Goal: Information Seeking & Learning: Check status

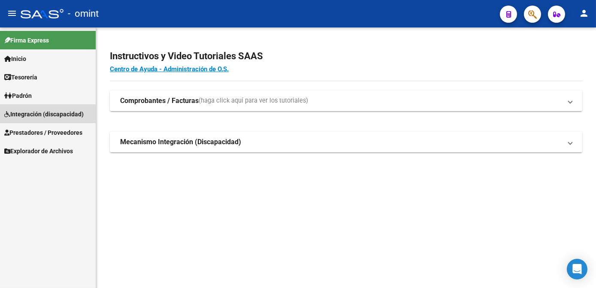
click at [32, 115] on span "Integración (discapacidad)" at bounding box center [43, 113] width 79 height 9
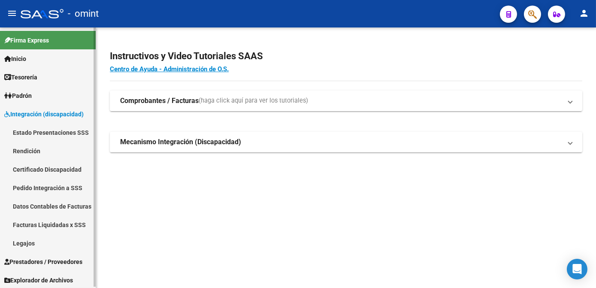
click at [24, 244] on link "Legajos" at bounding box center [48, 243] width 96 height 18
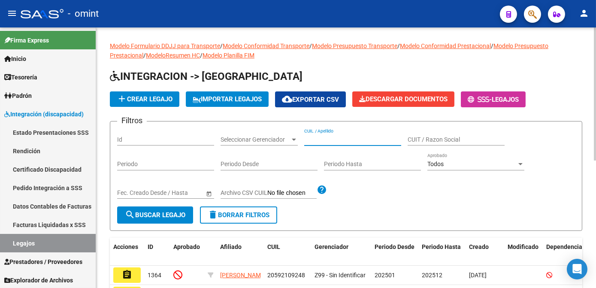
click at [328, 142] on input "CUIL / Apellido" at bounding box center [352, 139] width 97 height 7
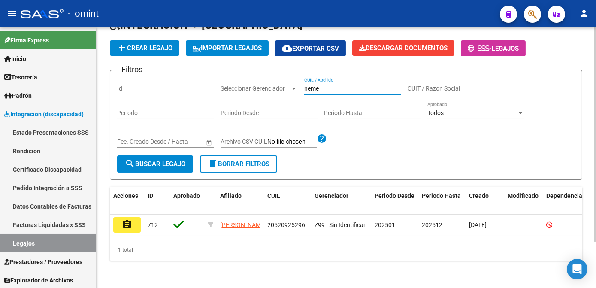
drag, startPoint x: 320, startPoint y: 83, endPoint x: 292, endPoint y: 82, distance: 27.5
click at [292, 82] on div "Filtros Id Seleccionar Gerenciador Seleccionar Gerenciador [PERSON_NAME] CUIL /…" at bounding box center [346, 116] width 458 height 78
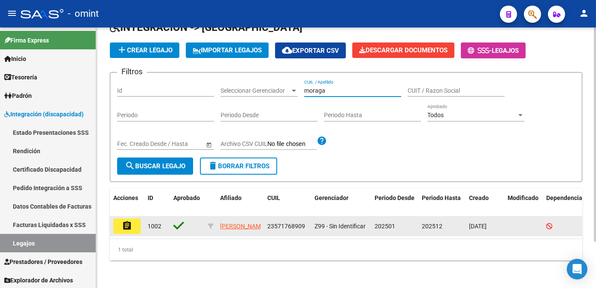
type input "moraga"
click at [117, 218] on button "assignment" at bounding box center [126, 225] width 27 height 15
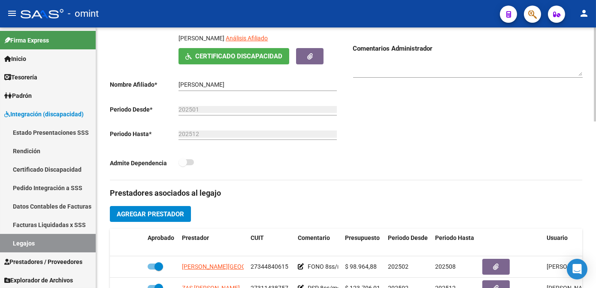
scroll to position [273, 0]
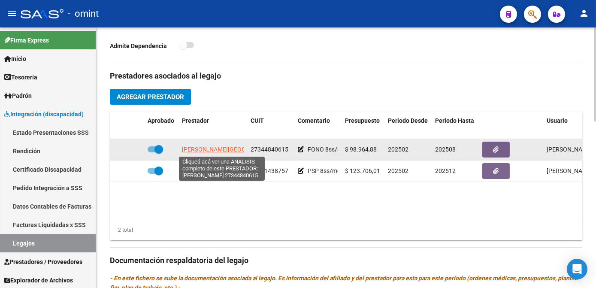
click at [217, 151] on span "[PERSON_NAME][GEOGRAPHIC_DATA]" at bounding box center [234, 149] width 104 height 7
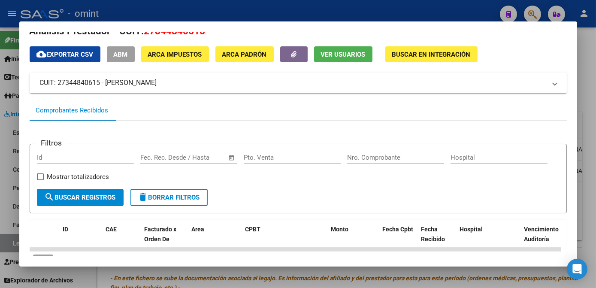
scroll to position [0, 0]
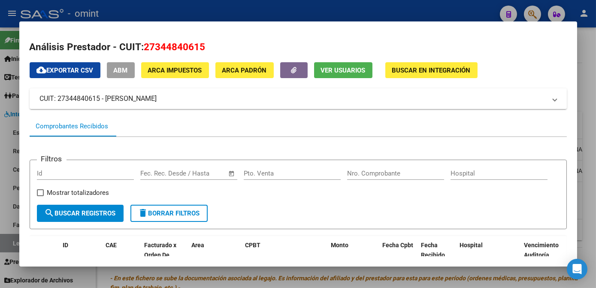
click at [163, 50] on span "27344840615" at bounding box center [174, 46] width 61 height 11
click at [159, 52] on span "27344840615" at bounding box center [174, 46] width 61 height 11
click at [165, 45] on span "27344840615" at bounding box center [174, 46] width 61 height 11
copy span "27344840615"
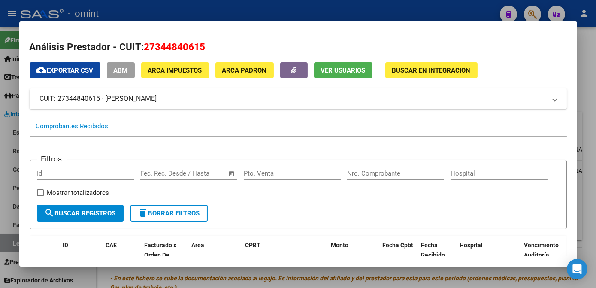
click at [222, 278] on div at bounding box center [298, 144] width 596 height 288
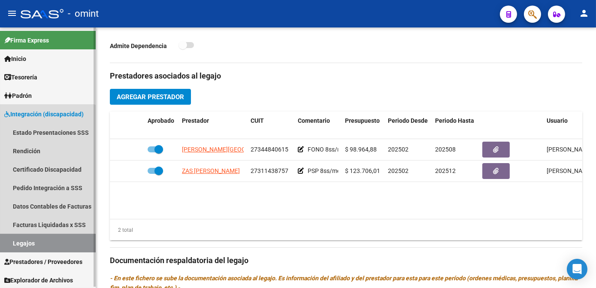
click at [33, 249] on link "Legajos" at bounding box center [48, 243] width 96 height 18
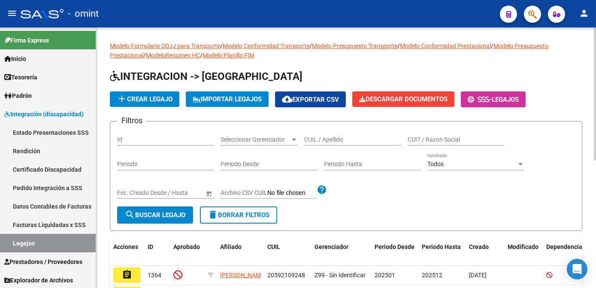
click at [326, 137] on input "CUIL / Apellido" at bounding box center [352, 139] width 97 height 7
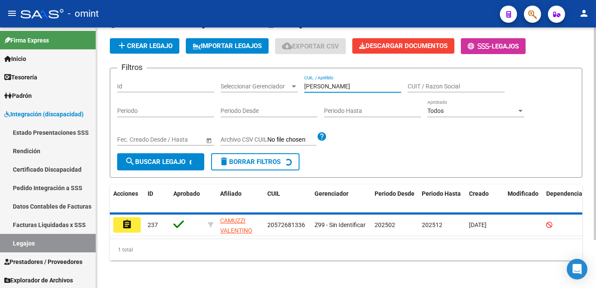
scroll to position [47, 0]
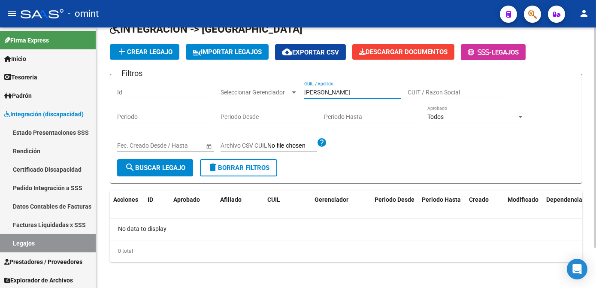
drag, startPoint x: 316, startPoint y: 91, endPoint x: 273, endPoint y: 85, distance: 43.7
click at [273, 85] on div "Filtros Id Seleccionar Gerenciador Seleccionar Gerenciador [PERSON_NAME] CUIL /…" at bounding box center [346, 120] width 458 height 78
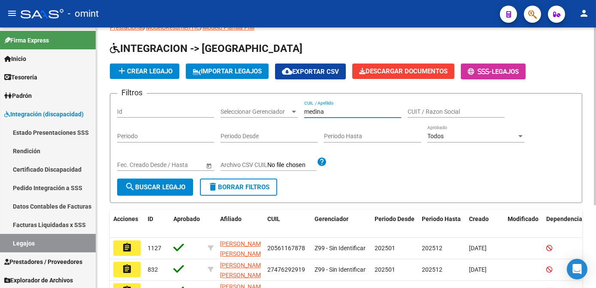
scroll to position [56, 0]
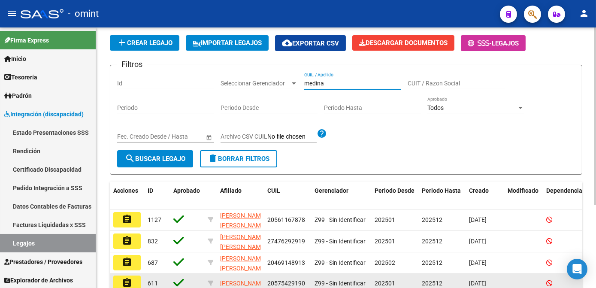
type input "medina"
click at [128, 280] on mat-icon "assignment" at bounding box center [127, 282] width 10 height 10
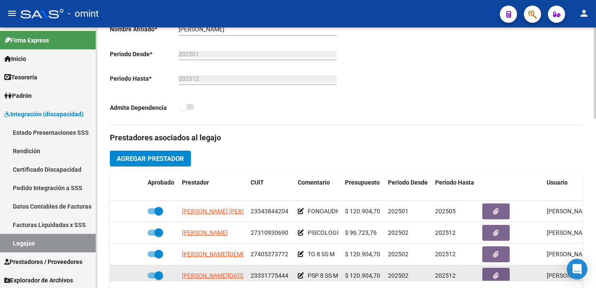
scroll to position [39, 0]
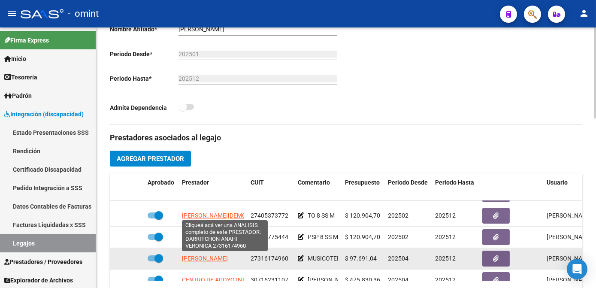
click at [203, 258] on span "[PERSON_NAME]" at bounding box center [205, 258] width 46 height 7
type textarea "27316174960"
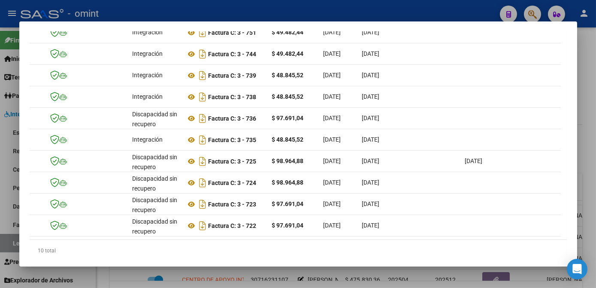
scroll to position [0, 0]
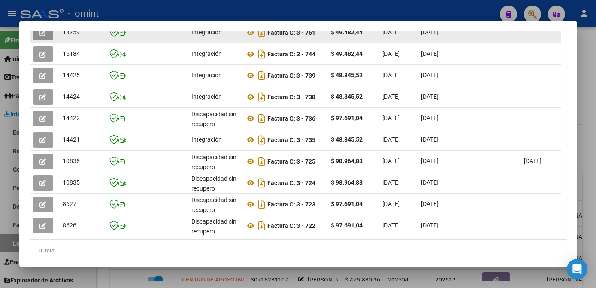
click at [35, 36] on button "button" at bounding box center [43, 32] width 20 height 15
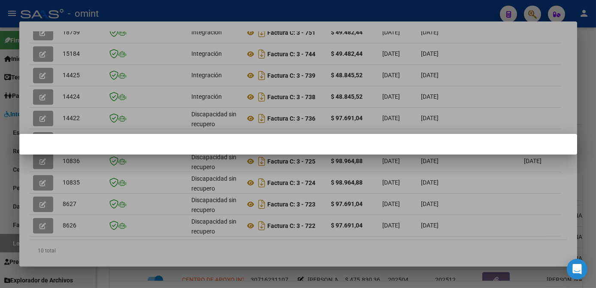
click at [96, 66] on div at bounding box center [298, 144] width 596 height 288
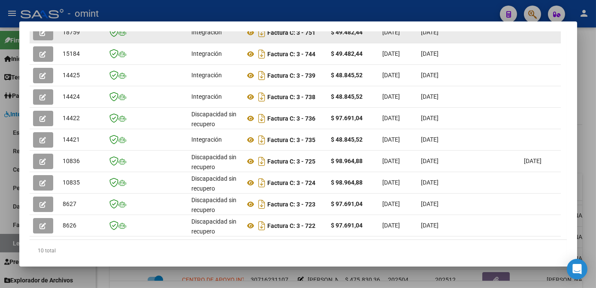
scroll to position [241, 0]
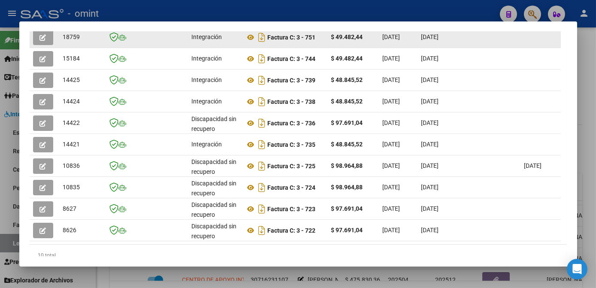
click at [43, 37] on icon "button" at bounding box center [43, 37] width 6 height 6
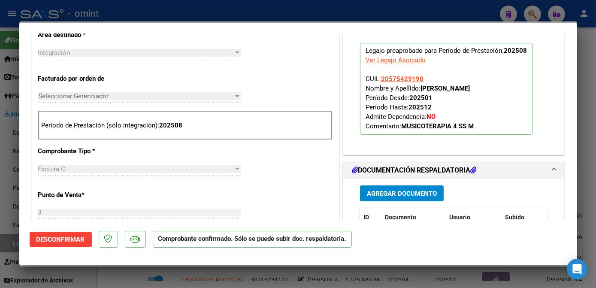
scroll to position [467, 0]
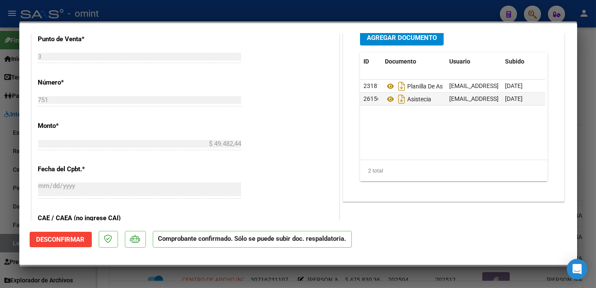
click at [6, 129] on div at bounding box center [298, 144] width 596 height 288
type input "$ 0,00"
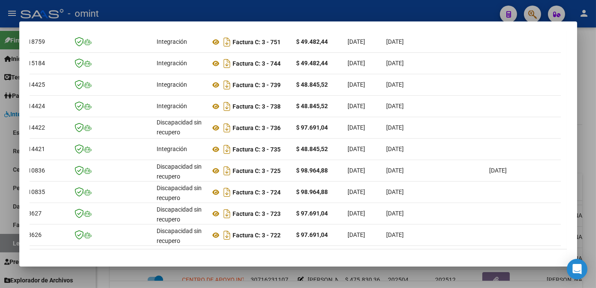
scroll to position [0, 0]
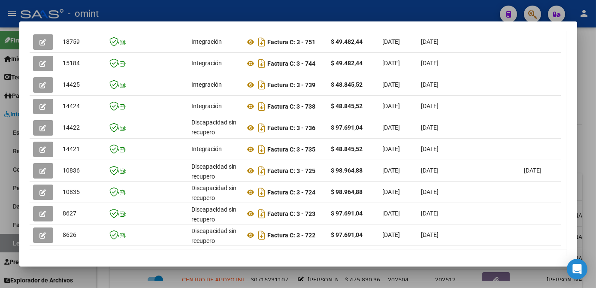
click at [253, 283] on div at bounding box center [298, 144] width 596 height 288
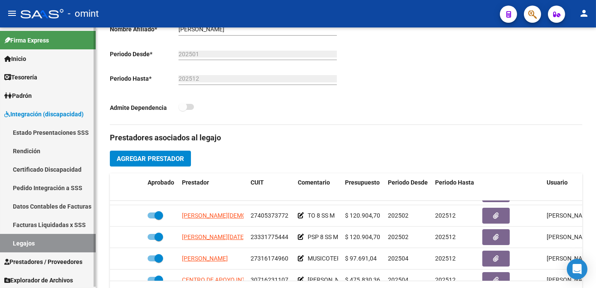
click at [31, 241] on link "Legajos" at bounding box center [48, 243] width 96 height 18
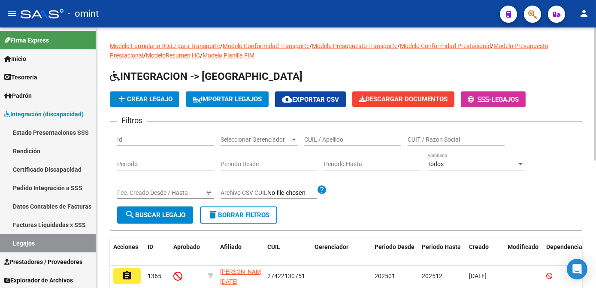
click at [346, 138] on input "CUIL / Apellido" at bounding box center [352, 139] width 97 height 7
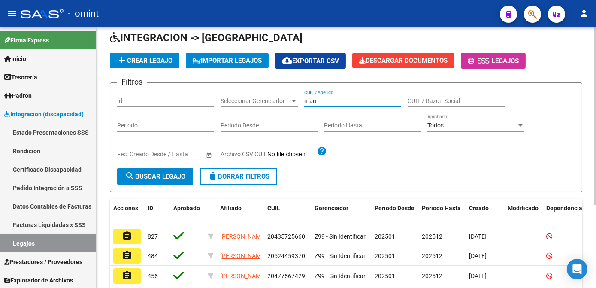
scroll to position [78, 0]
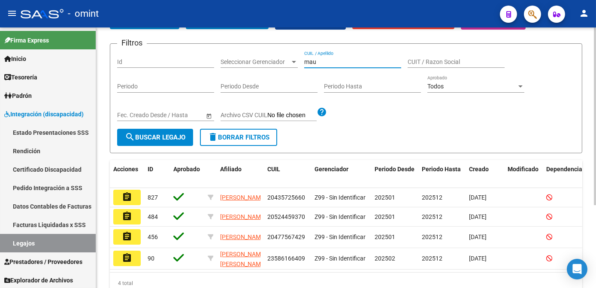
type input "mau"
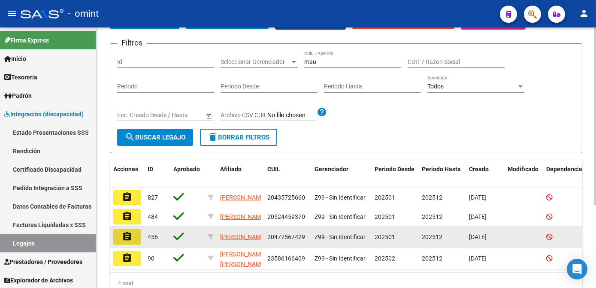
click at [125, 241] on mat-icon "assignment" at bounding box center [127, 236] width 10 height 10
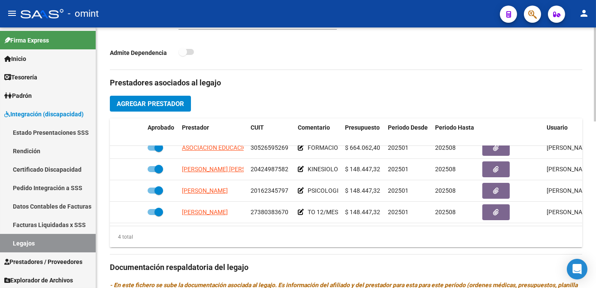
scroll to position [305, 0]
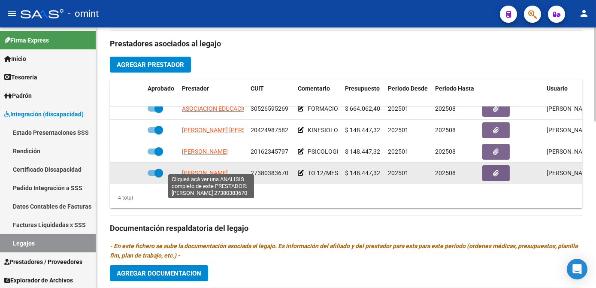
click at [204, 169] on span "[PERSON_NAME]" at bounding box center [205, 172] width 46 height 7
type textarea "27380383670"
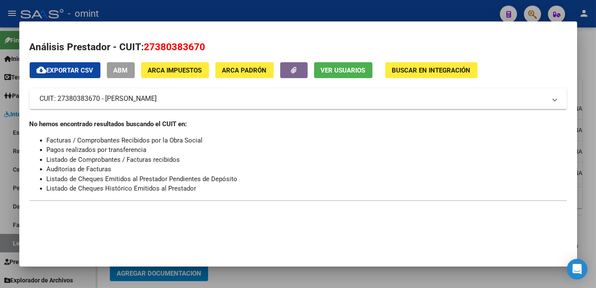
click at [197, 45] on span "27380383670" at bounding box center [174, 46] width 61 height 11
copy span "27380383670"
click at [154, 4] on div at bounding box center [298, 144] width 596 height 288
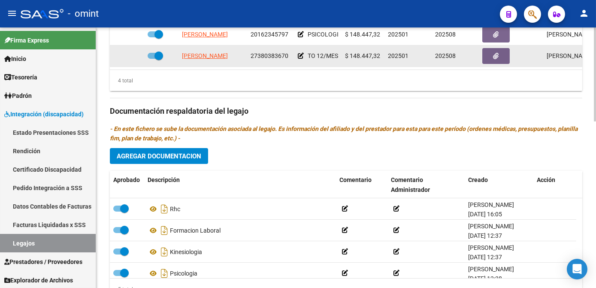
scroll to position [344, 0]
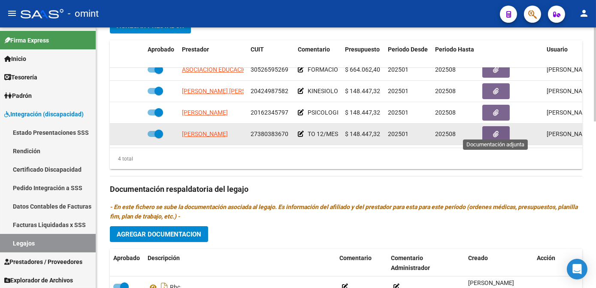
click at [489, 132] on button "button" at bounding box center [495, 134] width 27 height 16
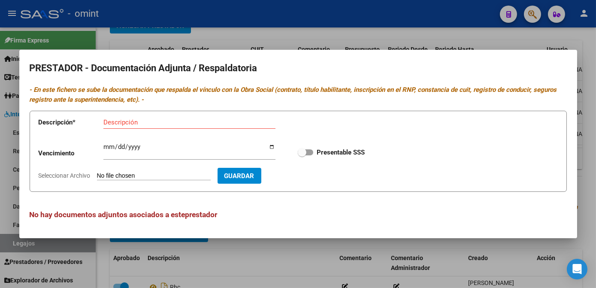
click at [292, 259] on div at bounding box center [298, 144] width 596 height 288
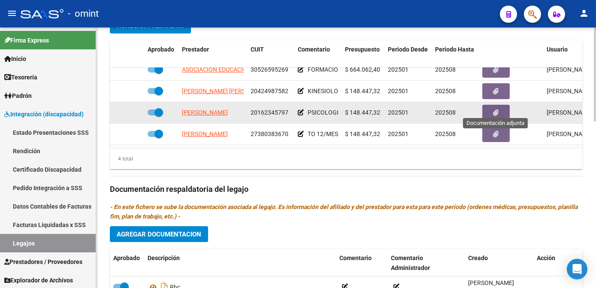
click at [497, 109] on icon "button" at bounding box center [496, 112] width 6 height 6
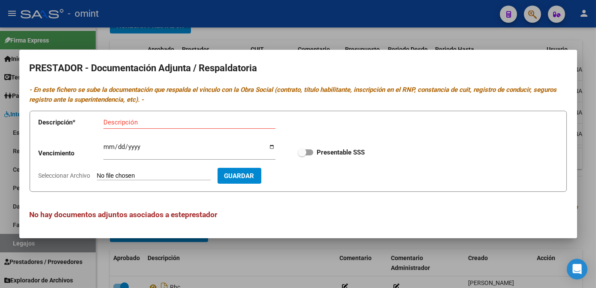
click at [295, 270] on div at bounding box center [298, 144] width 596 height 288
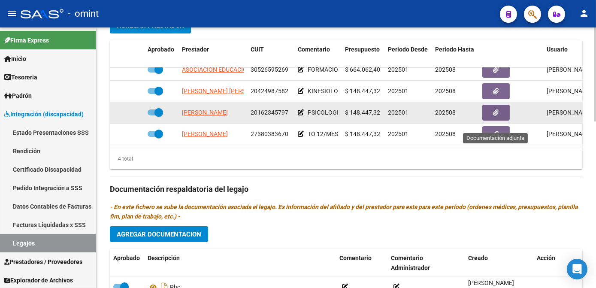
scroll to position [0, 0]
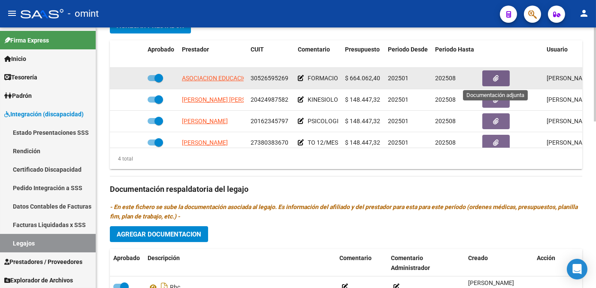
click at [506, 73] on button "button" at bounding box center [495, 78] width 27 height 16
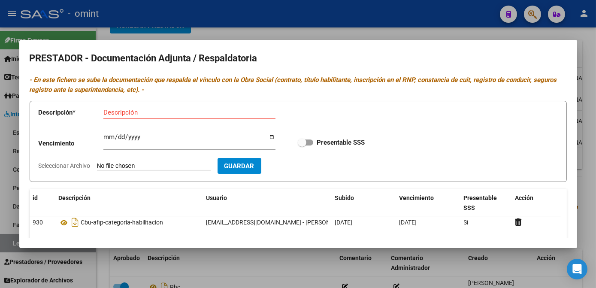
click at [301, 259] on div at bounding box center [298, 144] width 596 height 288
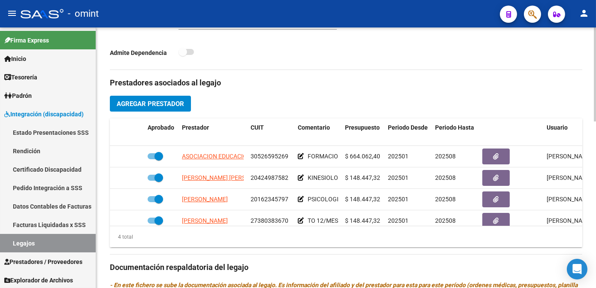
click at [176, 106] on span "Agregar Prestador" at bounding box center [150, 104] width 67 height 8
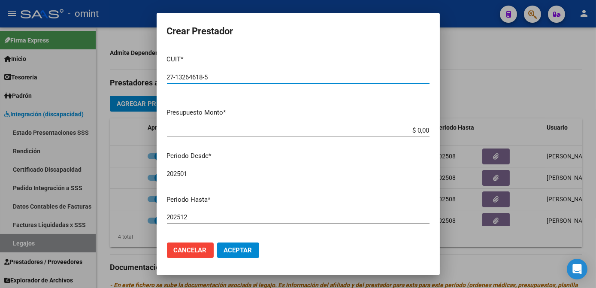
type input "27-13264618-5"
click at [421, 128] on input "$ 0,00" at bounding box center [298, 130] width 262 height 8
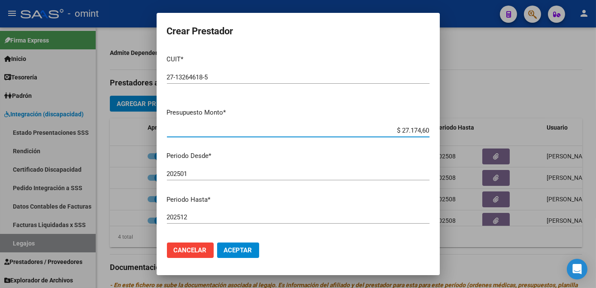
type input "$ 271.746,00"
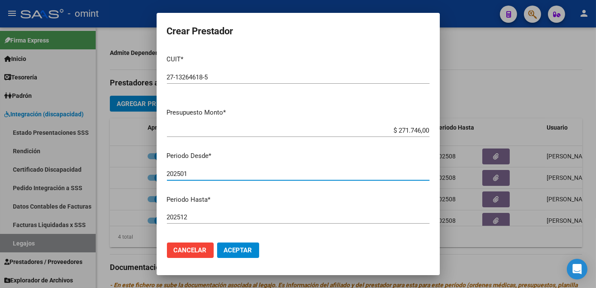
click at [202, 174] on input "202501" at bounding box center [298, 174] width 262 height 8
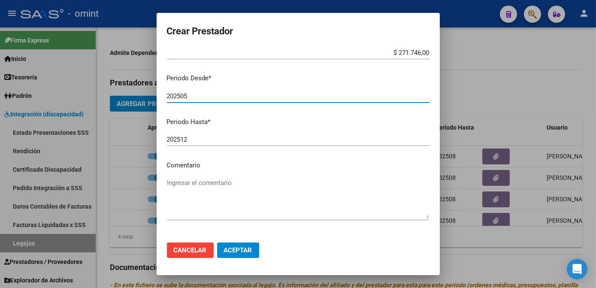
type input "202505"
click at [209, 139] on input "202512" at bounding box center [298, 140] width 262 height 8
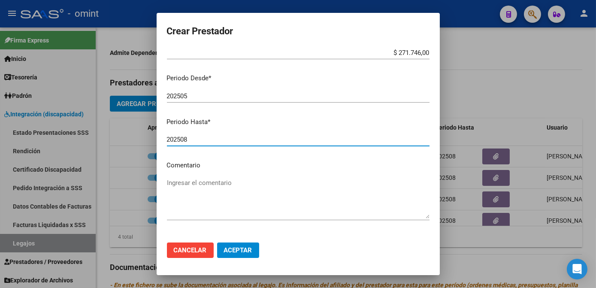
type input "202508"
click at [205, 187] on textarea "Ingresar el comentario" at bounding box center [298, 198] width 262 height 40
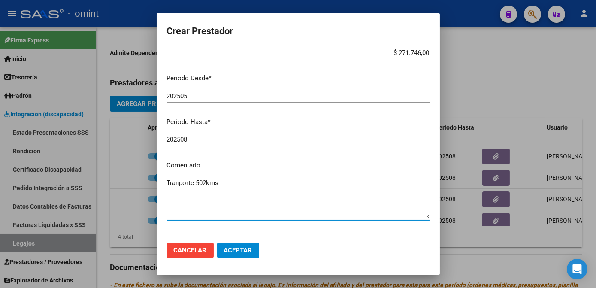
click at [207, 183] on textarea "Tranporte 502kms" at bounding box center [298, 198] width 262 height 40
type textarea "Transporte 502 kms"
click at [243, 251] on span "Aceptar" at bounding box center [238, 250] width 28 height 8
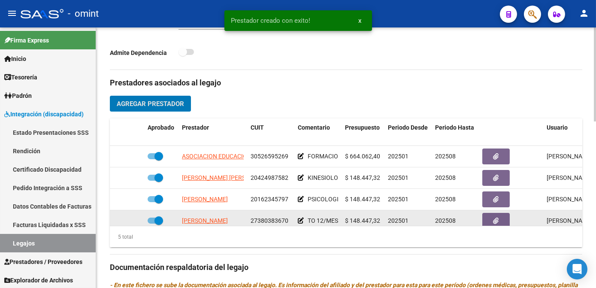
scroll to position [36, 0]
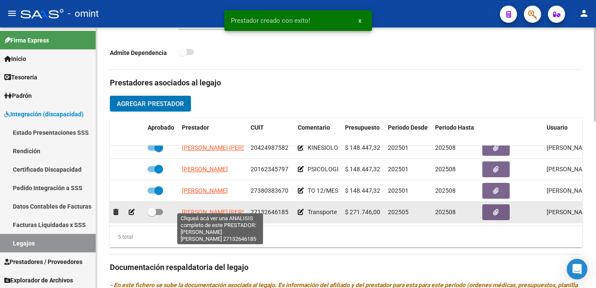
click at [214, 208] on span "[PERSON_NAME] [PERSON_NAME]" at bounding box center [228, 211] width 93 height 7
type textarea "27132646185"
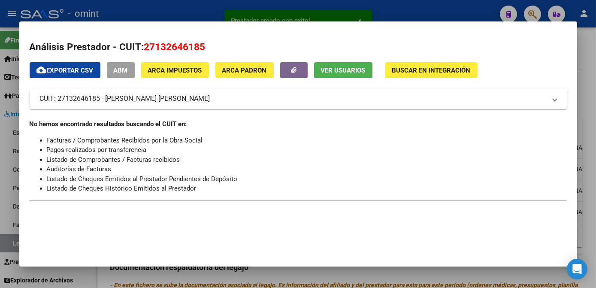
click at [184, 49] on span "27132646185" at bounding box center [174, 46] width 61 height 11
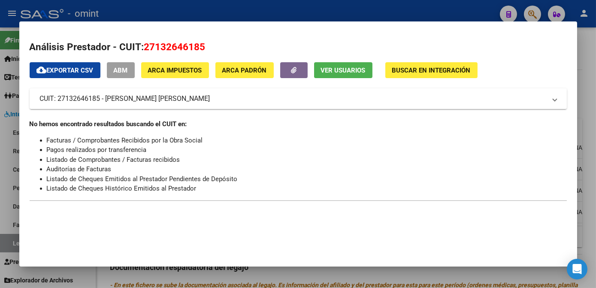
click at [184, 49] on span "27132646185" at bounding box center [174, 46] width 61 height 11
copy span "27132646185"
click at [224, 282] on div at bounding box center [298, 144] width 596 height 288
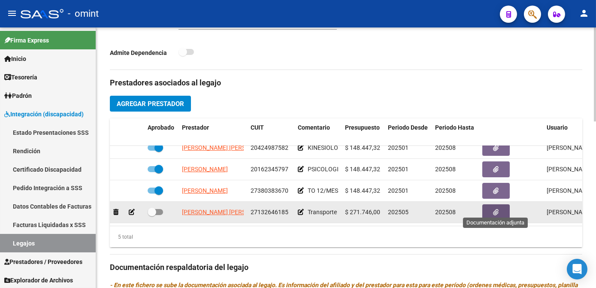
click at [501, 204] on button "button" at bounding box center [495, 212] width 27 height 16
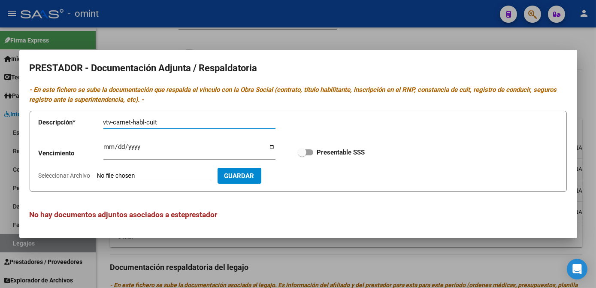
type input "vtv-carnet-habl-cuit"
click at [106, 145] on input "Ingresar vencimiento" at bounding box center [189, 150] width 172 height 14
type input "[DATE]"
click at [316, 154] on strong "Presentable SSS" at bounding box center [340, 152] width 48 height 8
click at [302, 155] on input "Presentable SSS" at bounding box center [301, 155] width 0 height 0
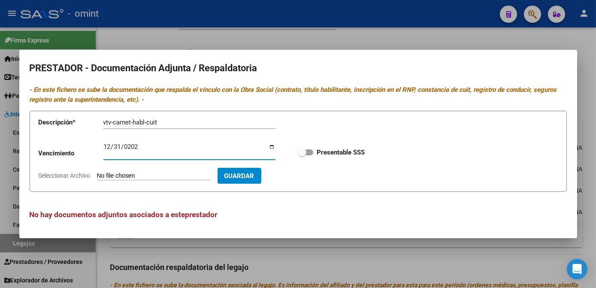
checkbox input "true"
click at [66, 174] on span "Seleccionar Archivo" at bounding box center [65, 175] width 52 height 7
click at [97, 174] on input "Seleccionar Archivo" at bounding box center [154, 176] width 114 height 8
type input "C:\fakepath\TRANSPORTE-prestador.pdf"
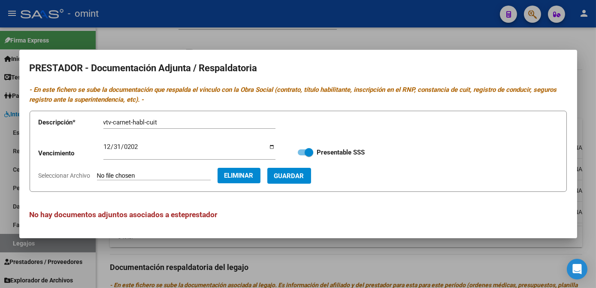
click at [307, 180] on button "Guardar" at bounding box center [289, 176] width 44 height 16
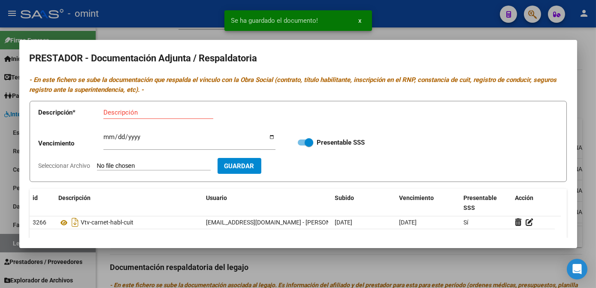
click at [327, 263] on div at bounding box center [298, 144] width 596 height 288
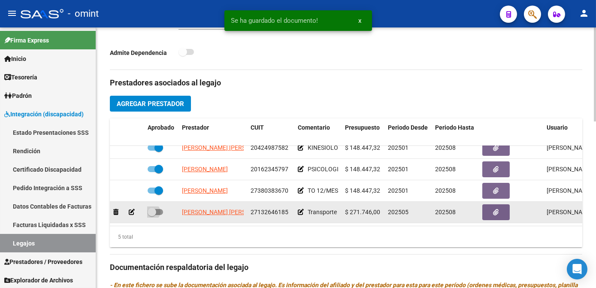
click at [157, 209] on span at bounding box center [155, 212] width 15 height 6
click at [152, 215] on input "checkbox" at bounding box center [151, 215] width 0 height 0
checkbox input "true"
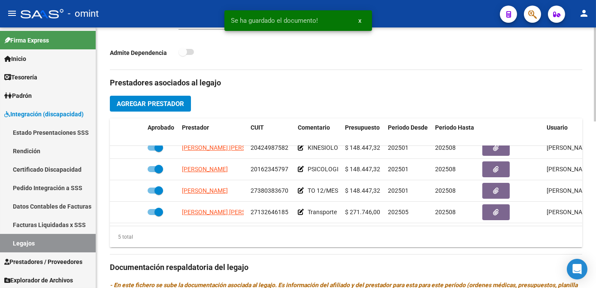
scroll to position [344, 0]
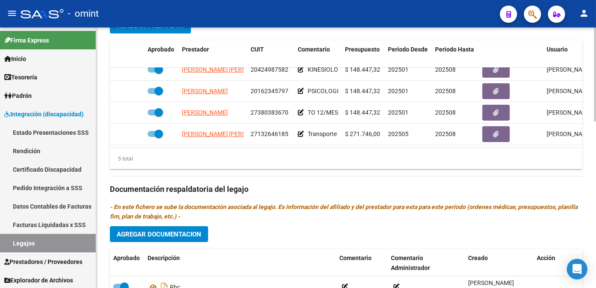
click at [170, 234] on span "Agregar Documentacion" at bounding box center [159, 234] width 84 height 8
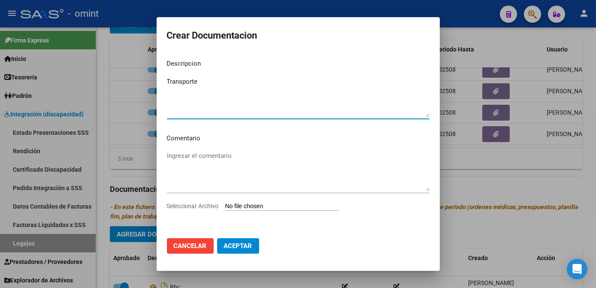
click at [211, 86] on textarea "Transporte" at bounding box center [298, 97] width 262 height 40
type textarea "Transporte Educat"
click at [200, 206] on span "Seleccionar Archivo" at bounding box center [193, 205] width 52 height 7
click at [225, 206] on input "Seleccionar Archivo" at bounding box center [282, 206] width 114 height 8
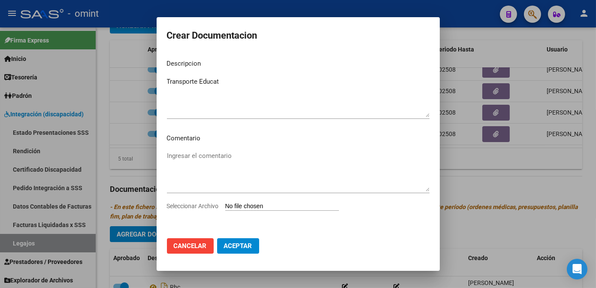
type input "C:\fakepath\TRANSPORTE-prestacional.pdf"
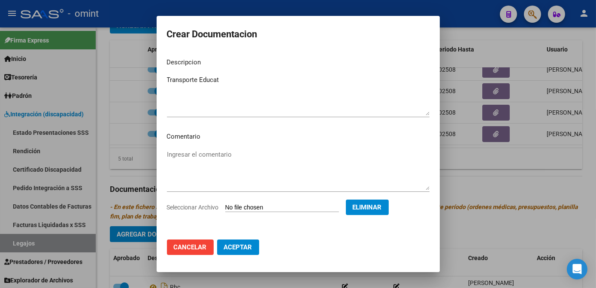
click at [247, 250] on span "Aceptar" at bounding box center [238, 247] width 28 height 8
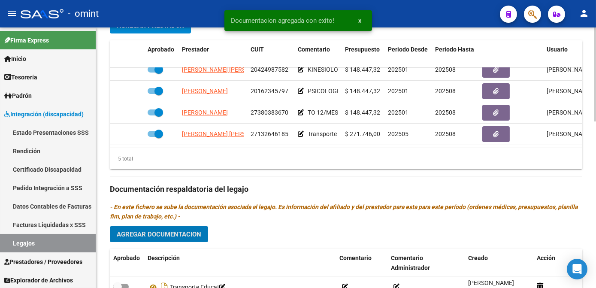
scroll to position [383, 0]
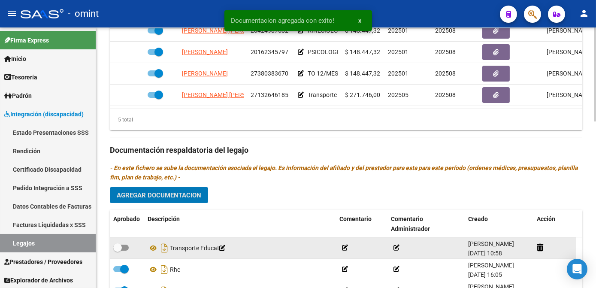
click at [126, 249] on span at bounding box center [120, 247] width 15 height 6
click at [117, 250] on input "checkbox" at bounding box center [117, 250] width 0 height 0
checkbox input "true"
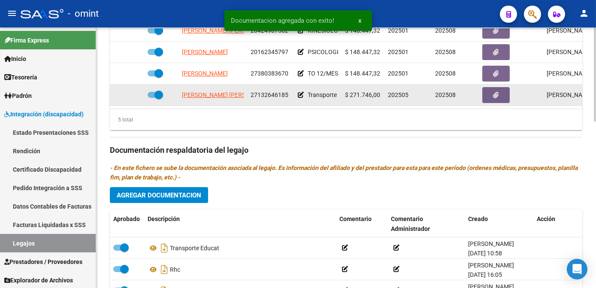
click at [301, 92] on icon at bounding box center [301, 95] width 6 height 6
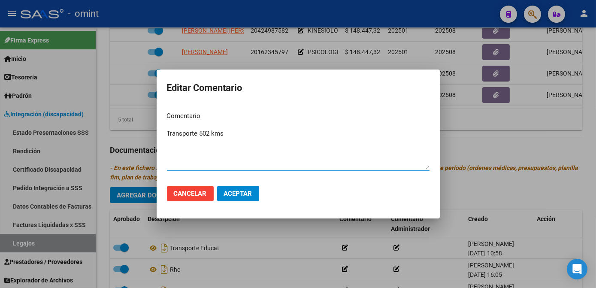
click at [199, 135] on textarea "Transporte 502 kms" at bounding box center [298, 149] width 262 height 40
type textarea "Transporte Educat 502 kms"
click at [236, 200] on button "Aceptar" at bounding box center [238, 193] width 42 height 15
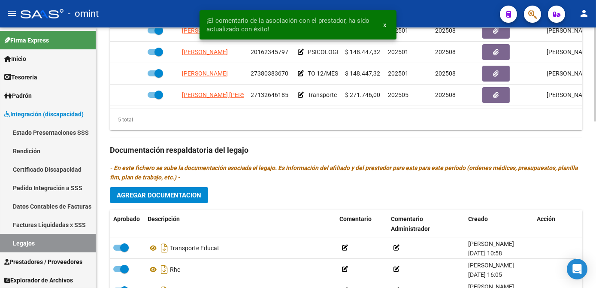
click at [306, 142] on div "Prestadores asociados al legajo Agregar Prestador Aprobado Prestador CUIT Comen…" at bounding box center [346, 149] width 472 height 392
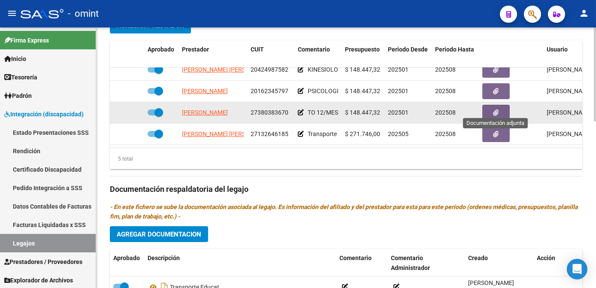
click at [502, 105] on button "button" at bounding box center [495, 113] width 27 height 16
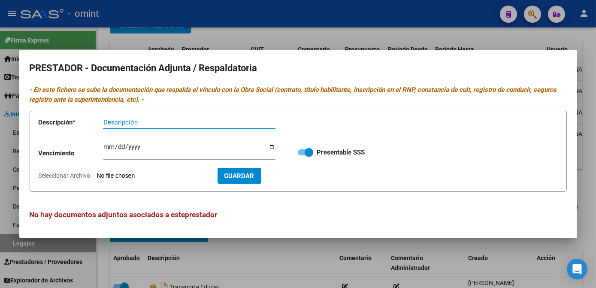
click at [348, 250] on div at bounding box center [298, 144] width 596 height 288
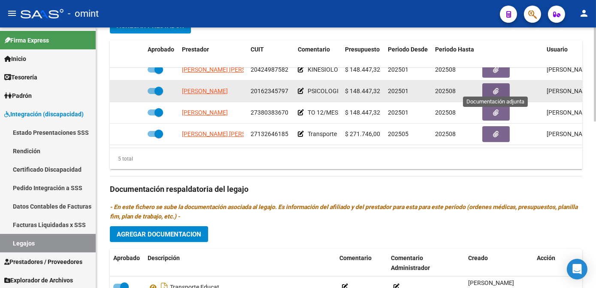
click at [496, 88] on icon "button" at bounding box center [496, 91] width 6 height 6
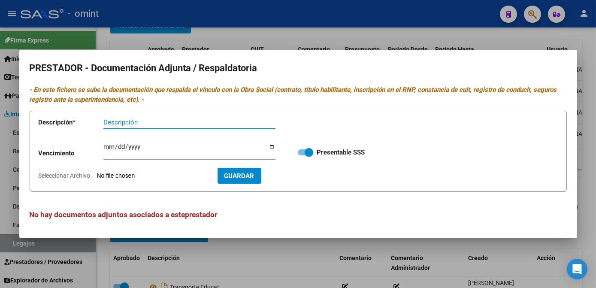
click at [309, 266] on div at bounding box center [298, 144] width 596 height 288
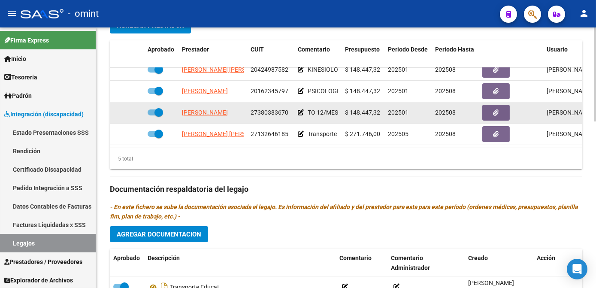
click at [301, 109] on icon at bounding box center [301, 112] width 6 height 6
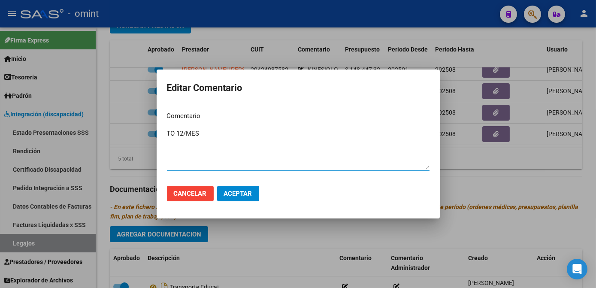
click at [184, 132] on textarea "TO 12/MES" at bounding box center [298, 149] width 262 height 40
type textarea "TO 8/MES"
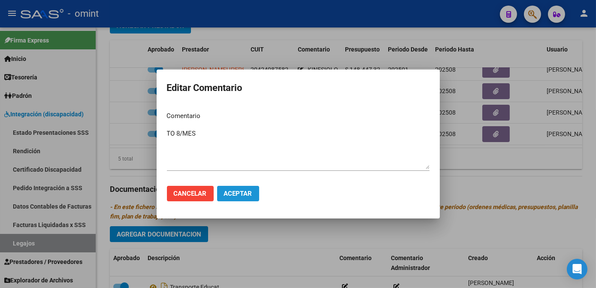
click at [233, 187] on button "Aceptar" at bounding box center [238, 193] width 42 height 15
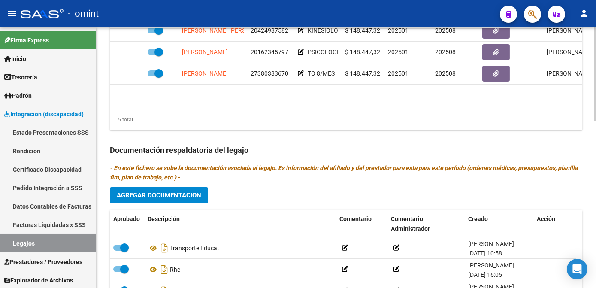
scroll to position [0, 0]
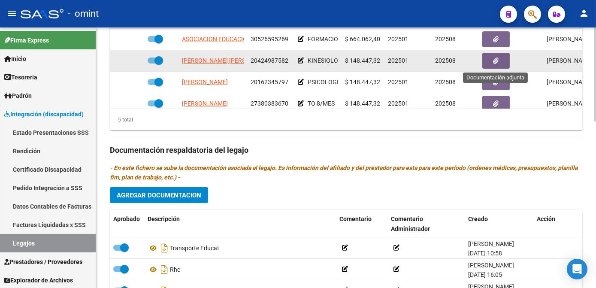
click at [504, 59] on button "button" at bounding box center [495, 61] width 27 height 16
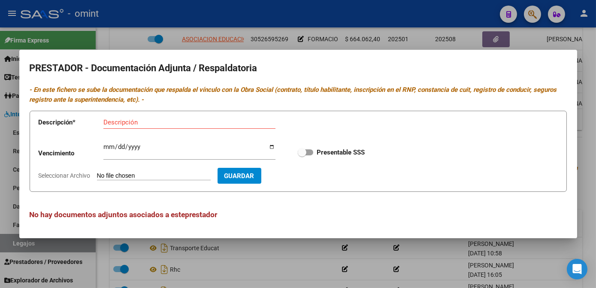
click at [355, 277] on div at bounding box center [298, 144] width 596 height 288
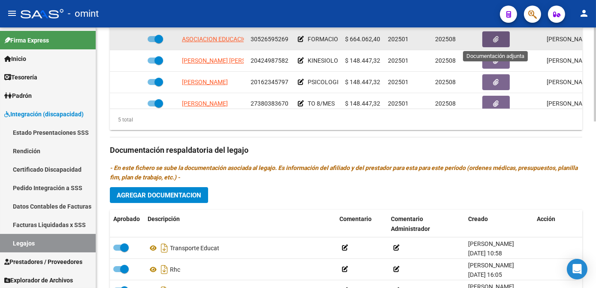
click at [500, 40] on button "button" at bounding box center [495, 39] width 27 height 16
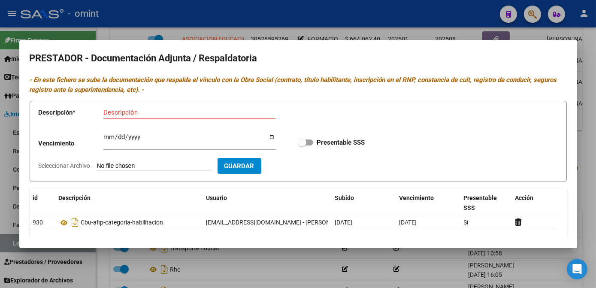
click at [295, 249] on div at bounding box center [298, 144] width 596 height 288
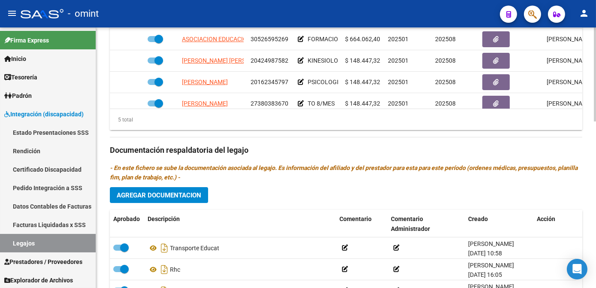
scroll to position [344, 0]
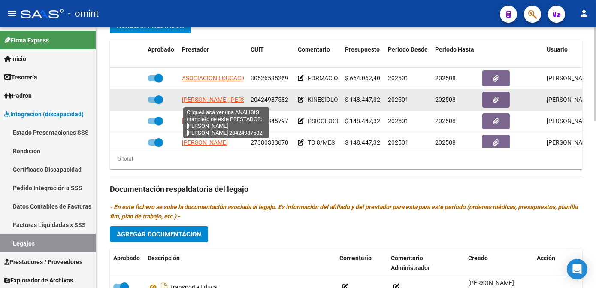
click at [225, 100] on span "[PERSON_NAME] [PERSON_NAME]" at bounding box center [228, 99] width 93 height 7
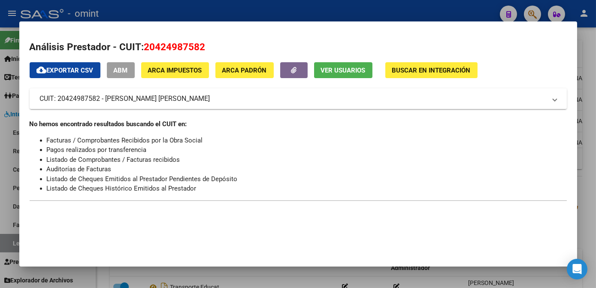
click at [202, 10] on div at bounding box center [298, 144] width 596 height 288
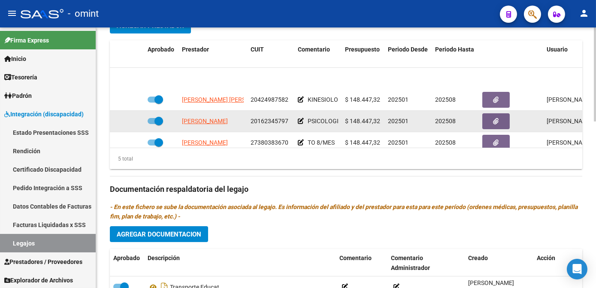
scroll to position [36, 0]
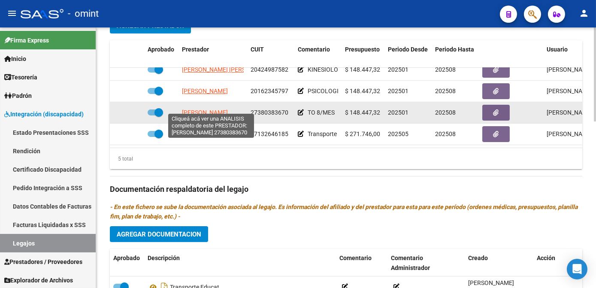
click at [188, 109] on span "[PERSON_NAME]" at bounding box center [205, 112] width 46 height 7
type textarea "27380383670"
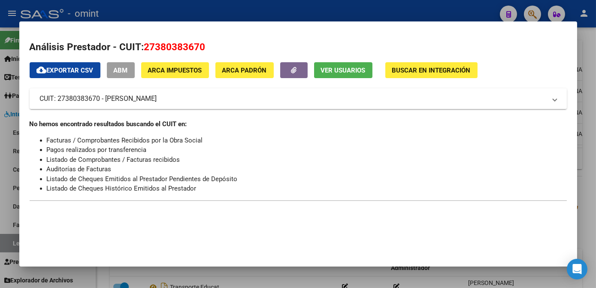
click at [147, 44] on span "27380383670" at bounding box center [174, 46] width 61 height 11
copy span "27380383670"
click at [232, 280] on div at bounding box center [298, 144] width 596 height 288
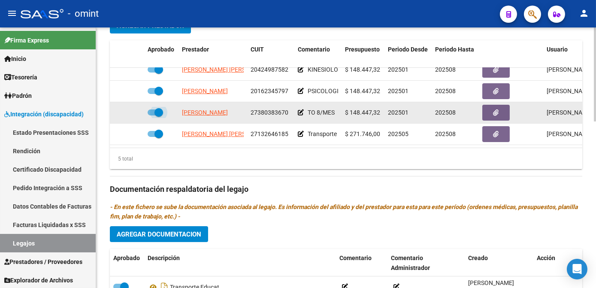
click at [158, 108] on span at bounding box center [158, 112] width 9 height 9
click at [152, 115] on input "checkbox" at bounding box center [151, 115] width 0 height 0
checkbox input "false"
click at [302, 109] on icon at bounding box center [301, 112] width 6 height 6
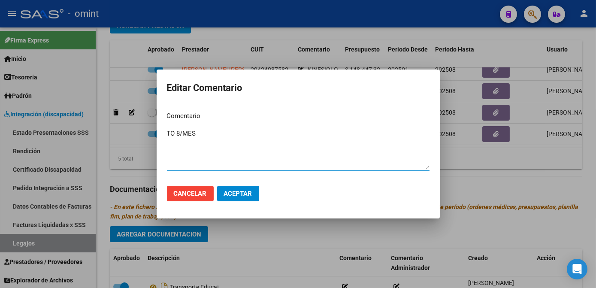
click at [287, 219] on div at bounding box center [298, 144] width 596 height 288
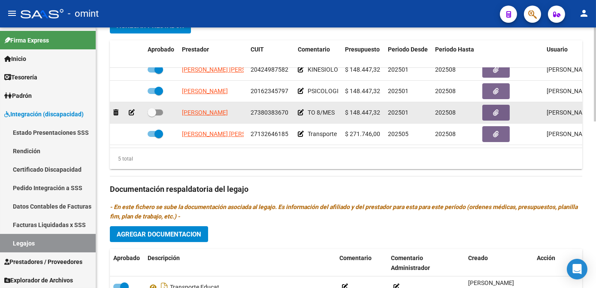
click at [130, 109] on icon at bounding box center [132, 112] width 6 height 6
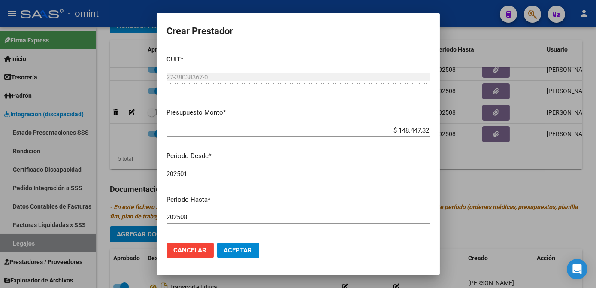
click at [200, 213] on div "202508 Ingresar el periodo" at bounding box center [298, 217] width 262 height 13
type input "202504"
click at [233, 250] on span "Aceptar" at bounding box center [238, 250] width 28 height 8
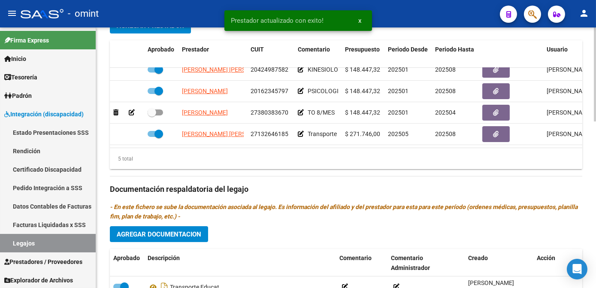
scroll to position [227, 0]
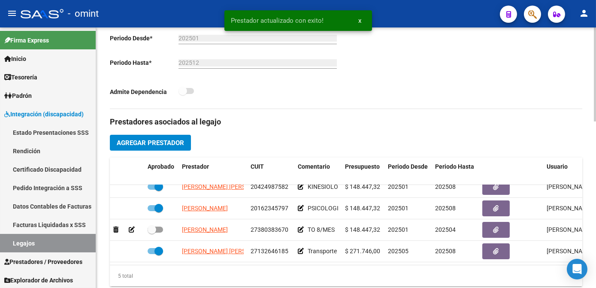
click at [171, 140] on span "Agregar Prestador" at bounding box center [150, 143] width 67 height 8
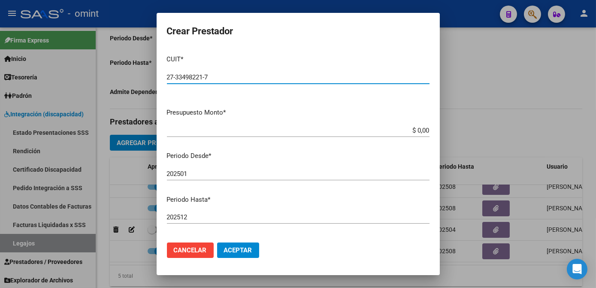
type input "27-33498221-7"
click at [421, 130] on input "$ 0,00" at bounding box center [298, 130] width 262 height 8
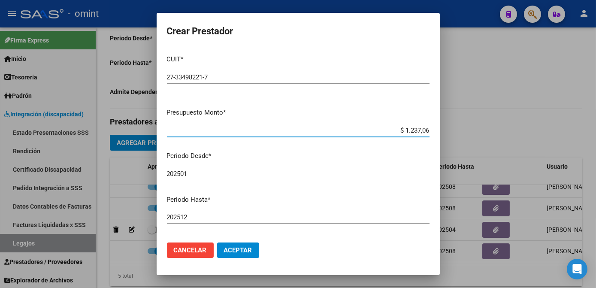
type input "$ 12.370,61"
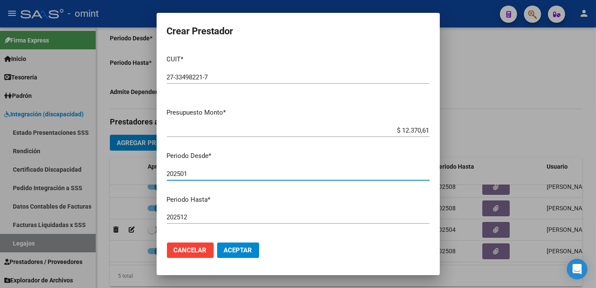
click at [213, 172] on input "202501" at bounding box center [298, 174] width 262 height 8
type input "202505"
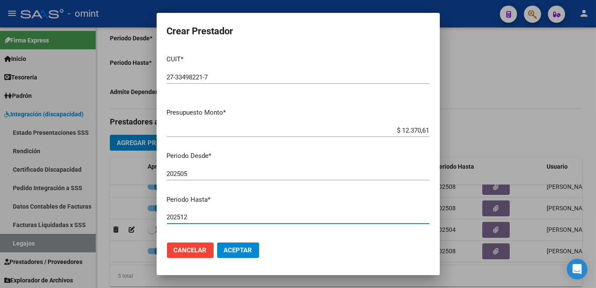
click at [195, 214] on input "202512" at bounding box center [298, 217] width 262 height 8
type input "202508"
click at [249, 252] on span "Aceptar" at bounding box center [238, 250] width 28 height 8
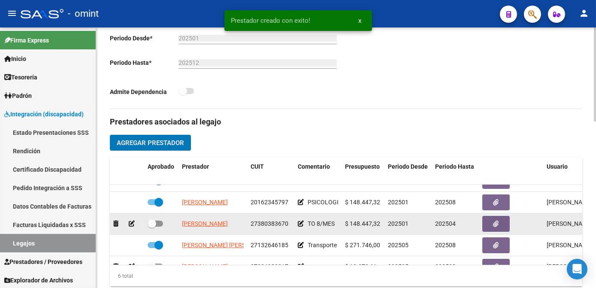
scroll to position [57, 0]
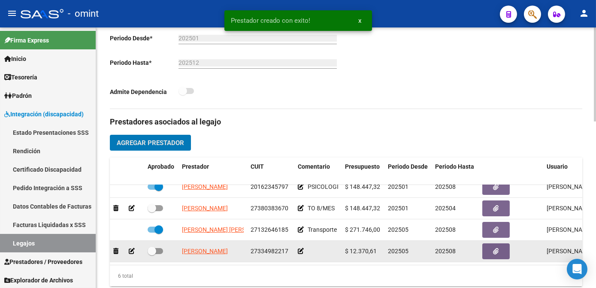
click at [296, 246] on datatable-body-cell at bounding box center [317, 251] width 47 height 21
click at [300, 248] on icon at bounding box center [301, 251] width 6 height 6
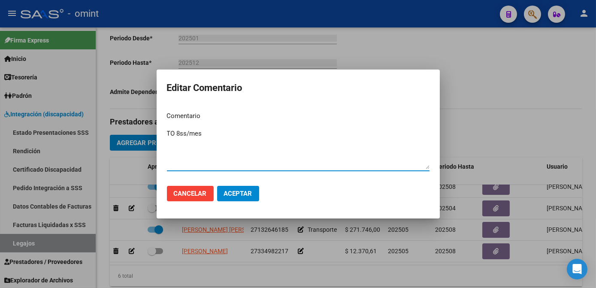
type textarea "TO 8ss/mes"
click at [250, 196] on span "Aceptar" at bounding box center [238, 194] width 28 height 8
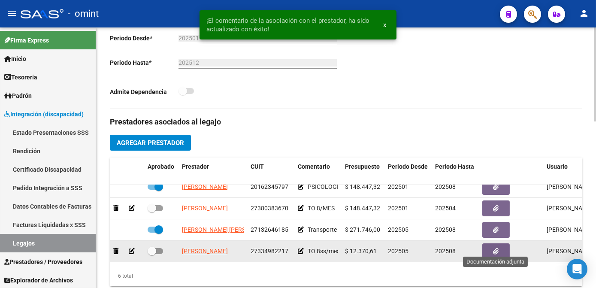
click at [498, 248] on icon "button" at bounding box center [496, 251] width 6 height 6
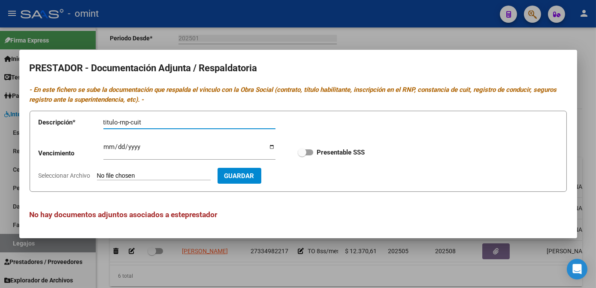
type input "titulo-rnp-cuit"
click at [108, 146] on input "Ingresar vencimiento" at bounding box center [189, 150] width 172 height 14
type input "[DATE]"
click at [310, 156] on label "Presentable SSS" at bounding box center [331, 152] width 67 height 10
click at [302, 156] on input "Presentable SSS" at bounding box center [301, 155] width 0 height 0
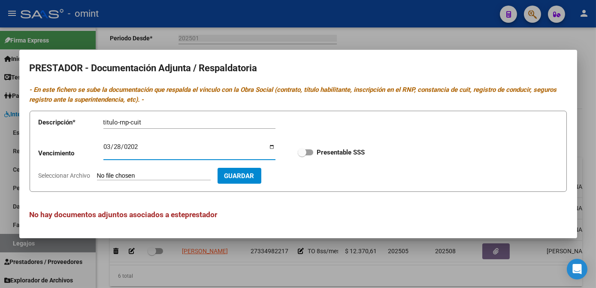
checkbox input "true"
click at [67, 172] on app-file-uploader "Seleccionar Archivo" at bounding box center [128, 176] width 179 height 8
click at [67, 175] on span "Seleccionar Archivo" at bounding box center [65, 175] width 52 height 7
click at [97, 175] on input "Seleccionar Archivo" at bounding box center [154, 176] width 114 height 8
type input "C:\fakepath\TO nueva.pdf"
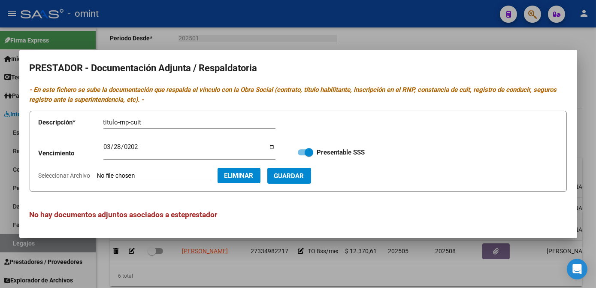
click at [311, 177] on button "Guardar" at bounding box center [289, 176] width 44 height 16
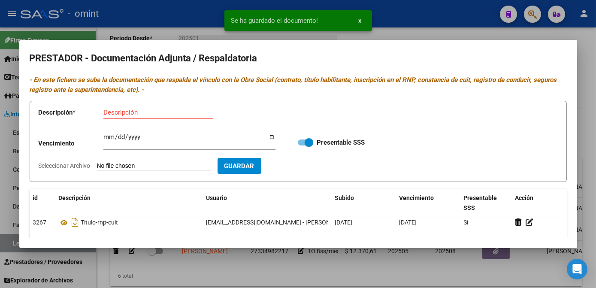
click at [247, 265] on div at bounding box center [298, 144] width 596 height 288
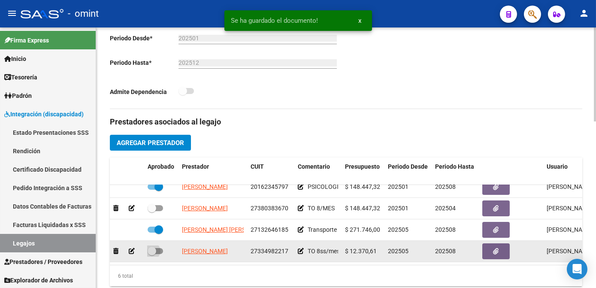
click at [158, 247] on label at bounding box center [155, 251] width 15 height 10
click at [152, 254] on input "checkbox" at bounding box center [151, 254] width 0 height 0
checkbox input "true"
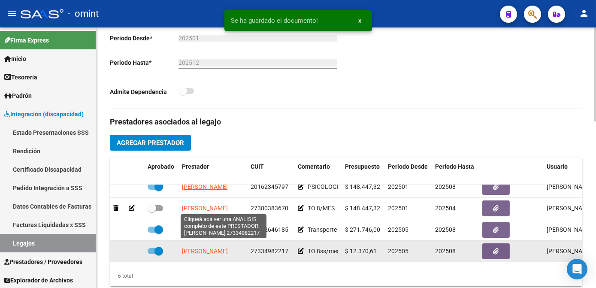
click at [218, 247] on span "[PERSON_NAME]" at bounding box center [205, 250] width 46 height 7
type textarea "27334982217"
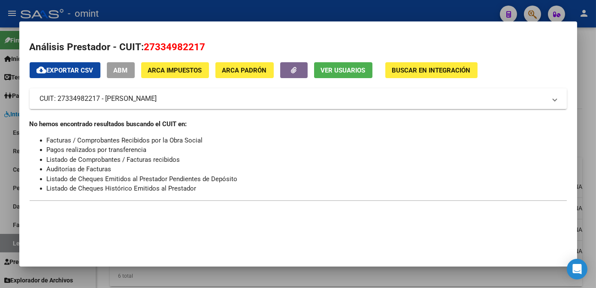
click at [227, 13] on div at bounding box center [298, 144] width 596 height 288
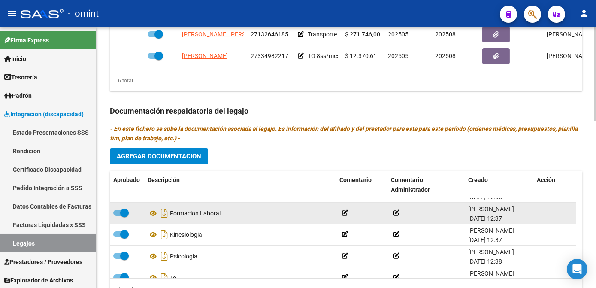
scroll to position [51, 0]
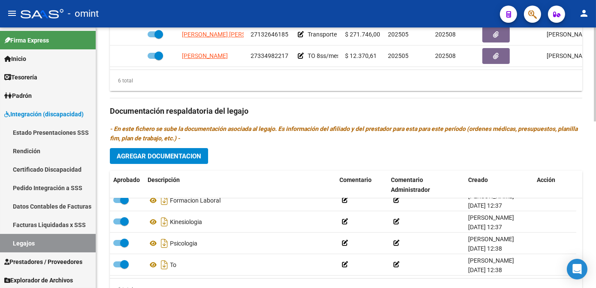
click at [165, 153] on span "Agregar Documentacion" at bounding box center [159, 156] width 84 height 8
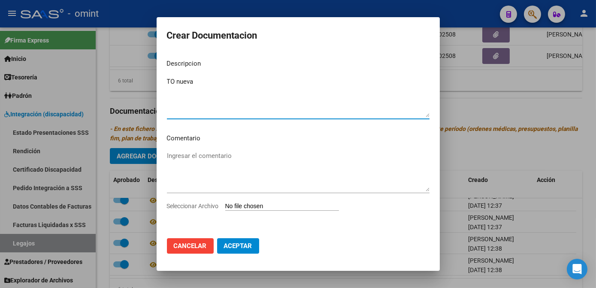
type textarea "TO nueva"
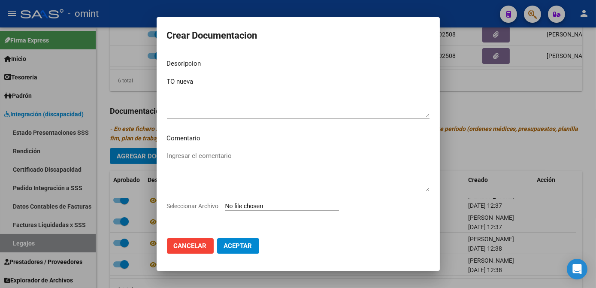
click at [178, 205] on span "Seleccionar Archivo" at bounding box center [193, 205] width 52 height 7
click at [225, 205] on input "Seleccionar Archivo" at bounding box center [282, 206] width 114 height 8
type input "C:\fakepath\TO nueva-prestacion.pdf"
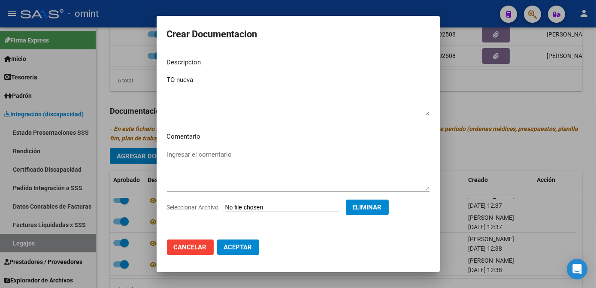
click at [240, 251] on button "Aceptar" at bounding box center [238, 246] width 42 height 15
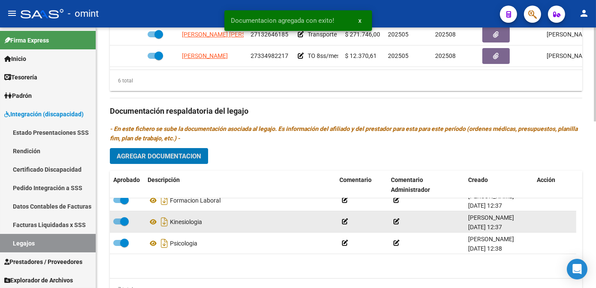
scroll to position [0, 0]
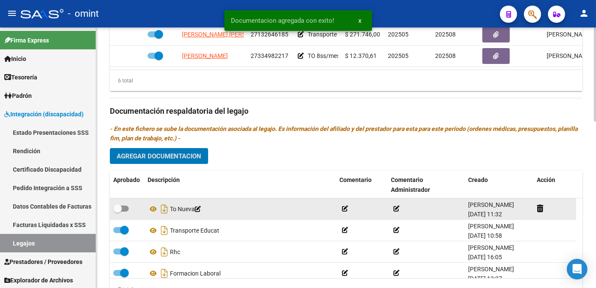
click at [123, 202] on datatable-body-cell at bounding box center [127, 208] width 34 height 21
click at [123, 204] on label at bounding box center [120, 208] width 15 height 10
click at [117, 211] on input "checkbox" at bounding box center [117, 211] width 0 height 0
checkbox input "true"
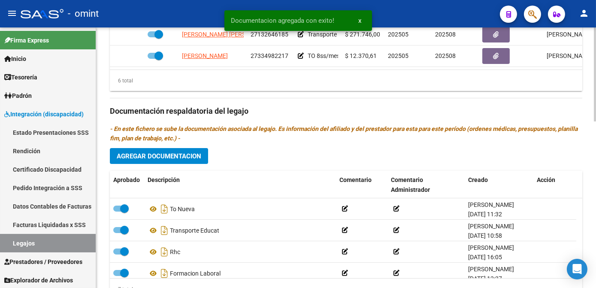
click at [269, 154] on div "Prestadores asociados al legajo Agregar Prestador Aprobado Prestador CUIT Comen…" at bounding box center [346, 110] width 472 height 392
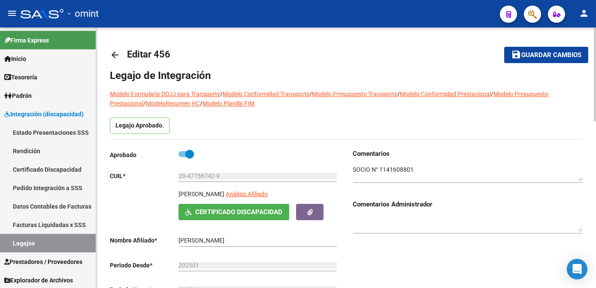
click at [527, 59] on button "save Guardar cambios" at bounding box center [546, 55] width 84 height 16
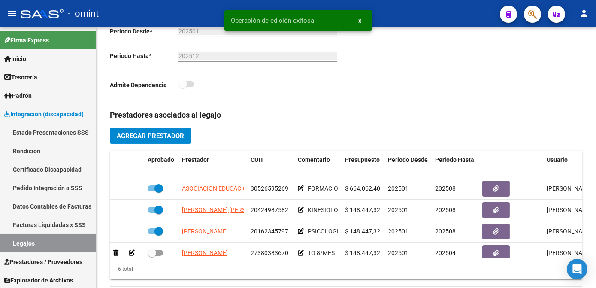
scroll to position [39, 0]
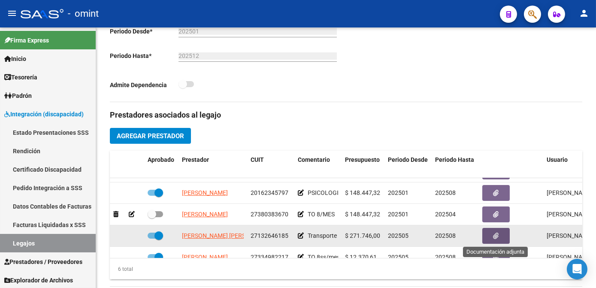
click at [491, 237] on button "button" at bounding box center [495, 236] width 27 height 16
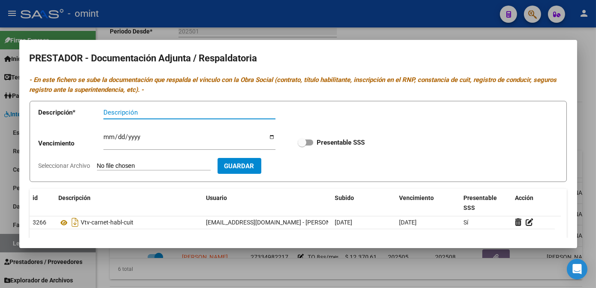
click at [379, 276] on div at bounding box center [298, 144] width 596 height 288
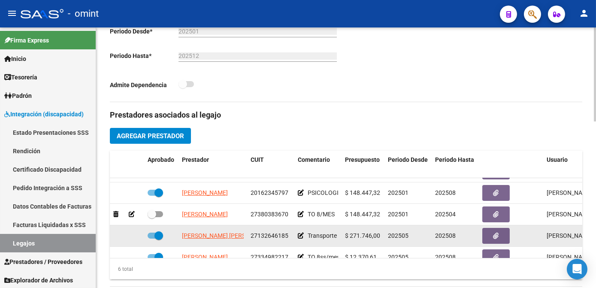
scroll to position [57, 0]
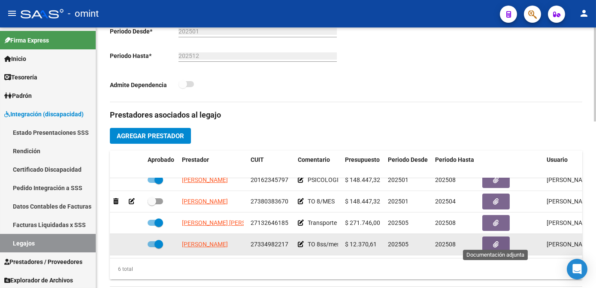
click at [492, 242] on button "button" at bounding box center [495, 244] width 27 height 16
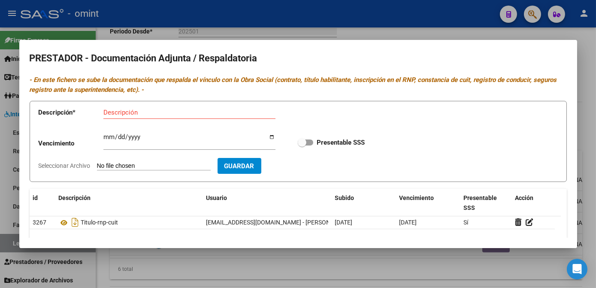
drag, startPoint x: 376, startPoint y: 276, endPoint x: 374, endPoint y: 268, distance: 8.2
click at [375, 277] on div at bounding box center [298, 144] width 596 height 288
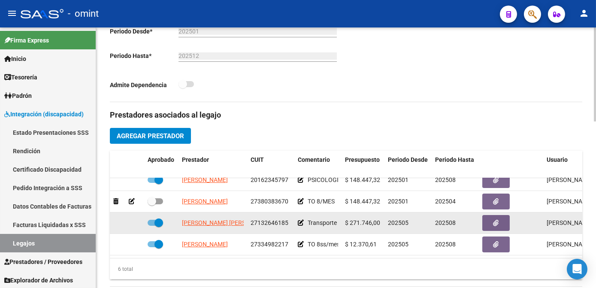
scroll to position [18, 0]
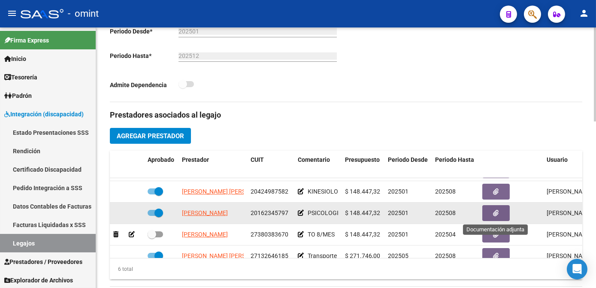
click at [493, 210] on icon "button" at bounding box center [496, 213] width 6 height 6
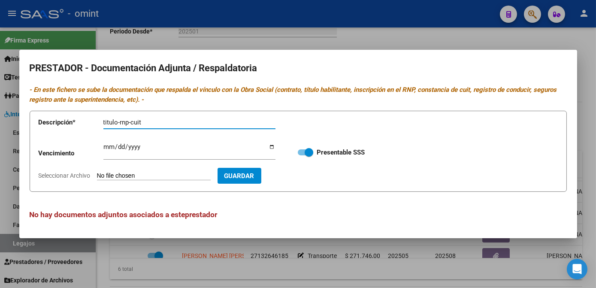
type input "titulo-rnp-cuit"
click at [106, 148] on input "Ingresar vencimiento" at bounding box center [189, 150] width 172 height 14
type input "[DATE]"
click at [246, 272] on div at bounding box center [298, 144] width 596 height 288
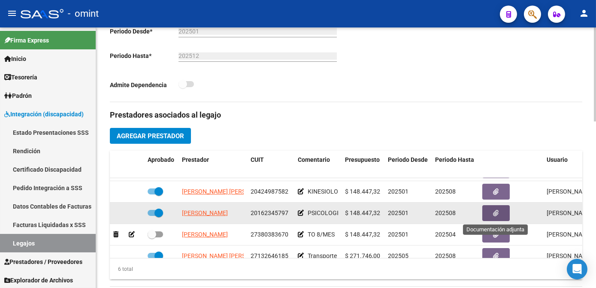
click at [491, 217] on button "button" at bounding box center [495, 213] width 27 height 16
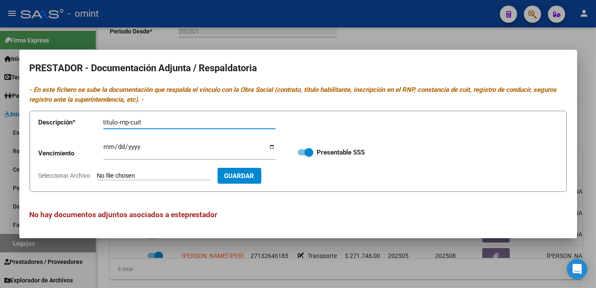
type input "titulo-rnp-cuit"
click at [113, 147] on input "Ingresar vencimiento" at bounding box center [189, 150] width 172 height 14
type input "[DATE]"
click at [63, 177] on span "Seleccionar Archivo" at bounding box center [65, 175] width 52 height 7
click at [97, 177] on input "Seleccionar Archivo" at bounding box center [154, 176] width 114 height 8
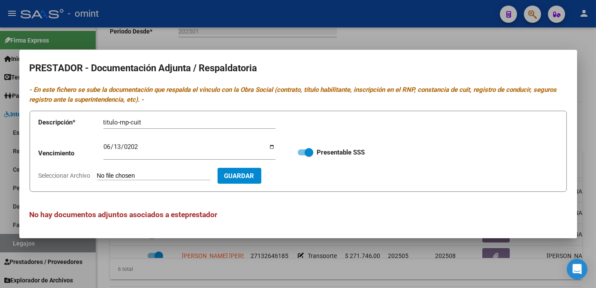
type input "C:\fakepath\Psicologo.pdf"
click at [311, 178] on button "Guardar" at bounding box center [289, 176] width 44 height 16
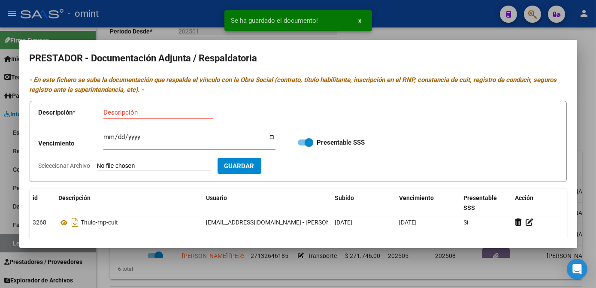
click at [305, 250] on div at bounding box center [298, 144] width 596 height 288
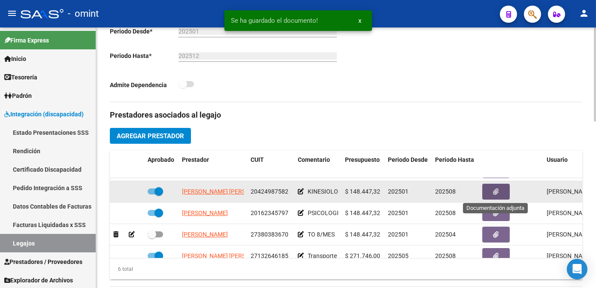
click at [494, 193] on icon "button" at bounding box center [496, 191] width 6 height 6
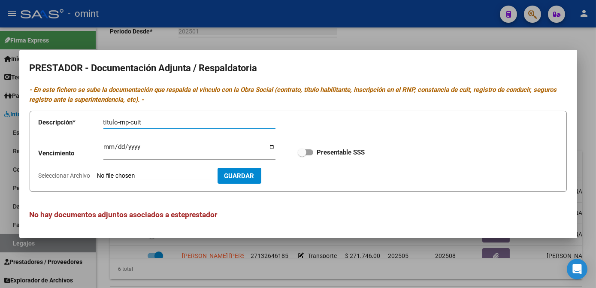
type input "titulo-rnp-cuit"
click at [109, 148] on input "Ingresar vencimiento" at bounding box center [189, 150] width 172 height 14
type input "[DATE]"
click at [316, 154] on label "Presentable SSS" at bounding box center [331, 152] width 67 height 10
click at [302, 155] on input "Presentable SSS" at bounding box center [301, 155] width 0 height 0
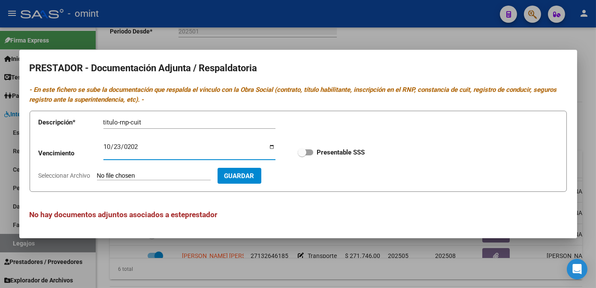
checkbox input "true"
click at [73, 178] on span "Seleccionar Archivo" at bounding box center [65, 175] width 52 height 7
click at [97, 178] on input "Seleccionar Archivo" at bounding box center [154, 176] width 114 height 8
type input "C:\fakepath\Kinesiologo.pdf"
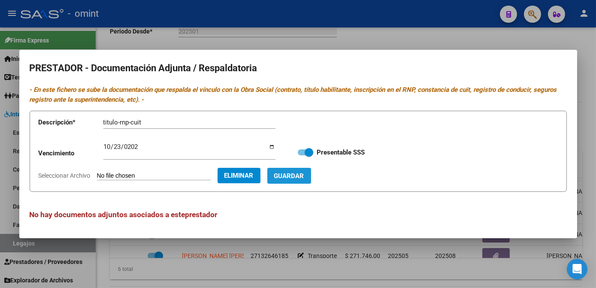
click at [304, 176] on span "Guardar" at bounding box center [289, 176] width 30 height 8
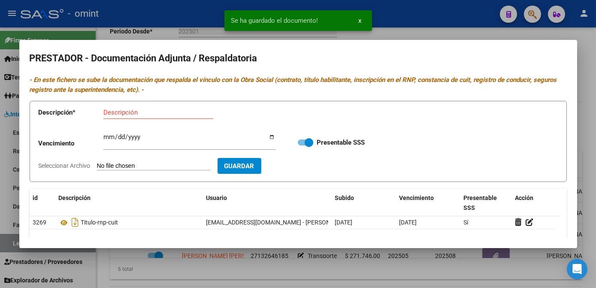
click at [282, 267] on div at bounding box center [298, 144] width 596 height 288
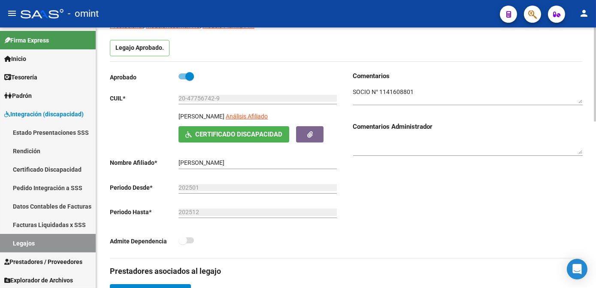
scroll to position [0, 0]
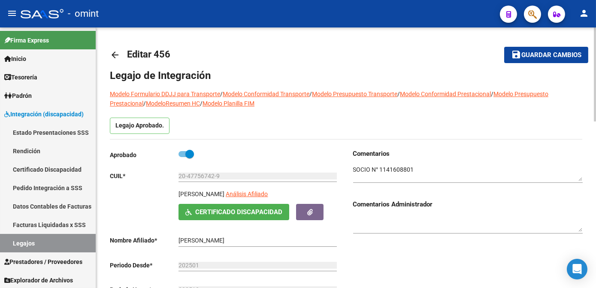
click at [544, 52] on span "Guardar cambios" at bounding box center [551, 55] width 60 height 8
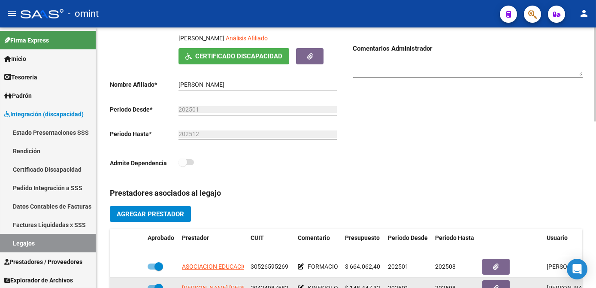
scroll to position [234, 0]
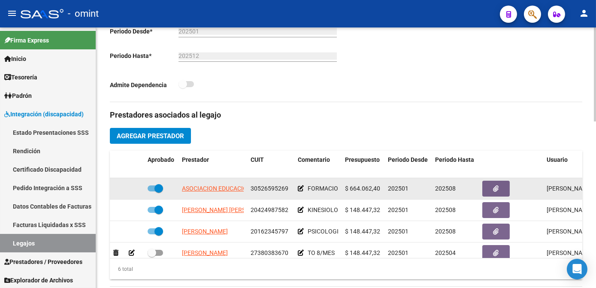
click at [265, 190] on span "30526595269" at bounding box center [269, 188] width 38 height 7
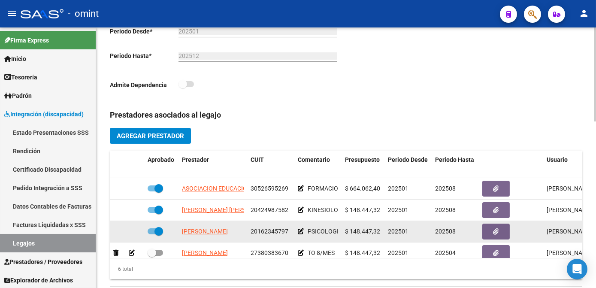
copy span "30526595269"
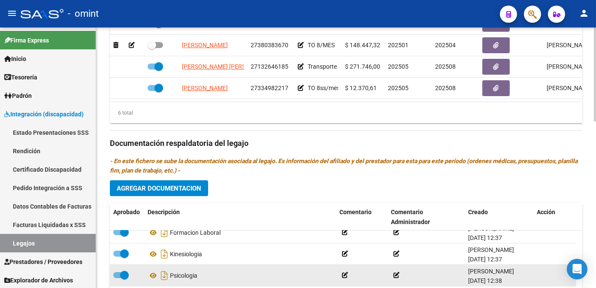
scroll to position [429, 0]
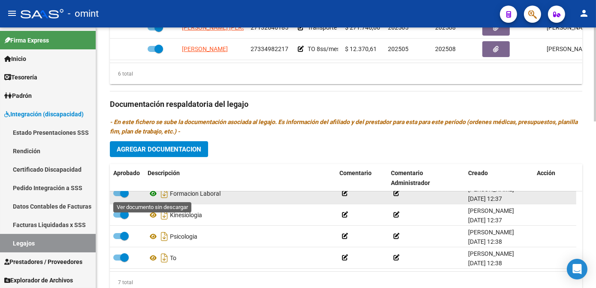
click at [154, 194] on icon at bounding box center [153, 193] width 11 height 10
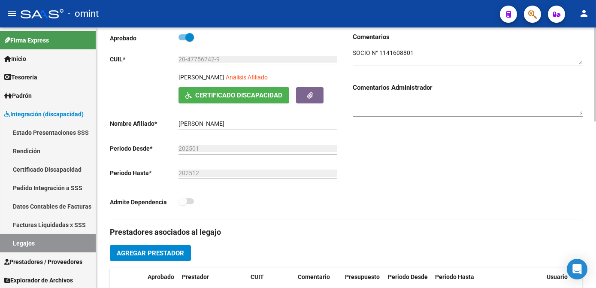
scroll to position [0, 0]
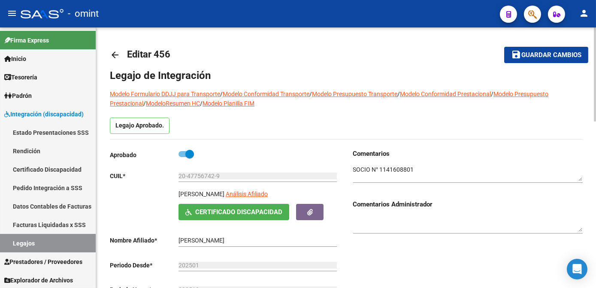
click at [533, 57] on span "Guardar cambios" at bounding box center [551, 55] width 60 height 8
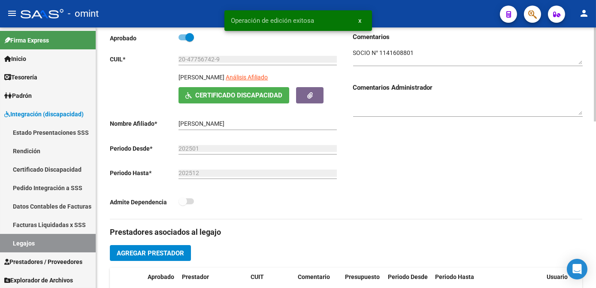
scroll to position [78, 0]
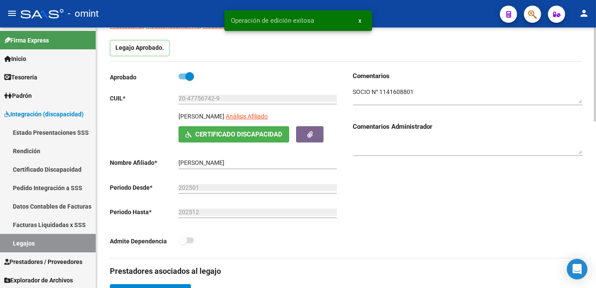
click at [201, 104] on div "20-47756742-9 Ingresar CUIL" at bounding box center [257, 99] width 158 height 24
click at [201, 96] on input "20-47756742-9" at bounding box center [257, 98] width 158 height 7
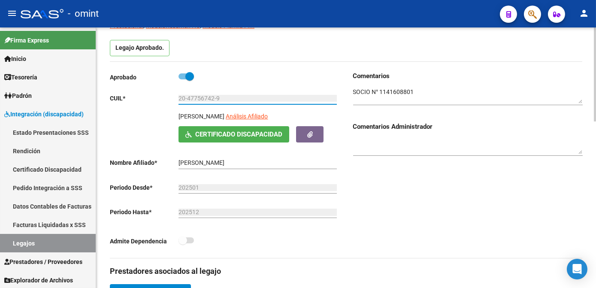
scroll to position [234, 0]
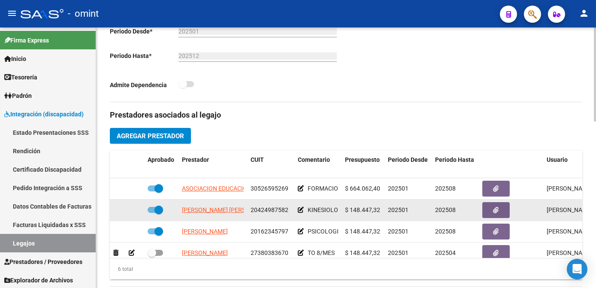
click at [278, 211] on span "20424987582" at bounding box center [269, 209] width 38 height 7
copy span "20424987582"
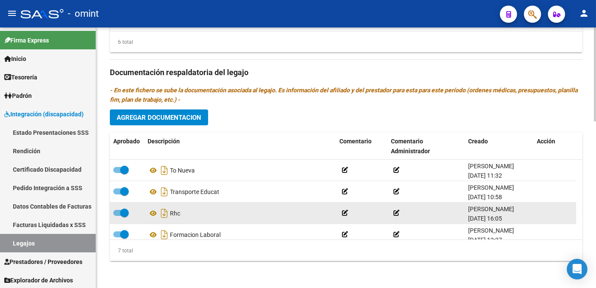
scroll to position [73, 0]
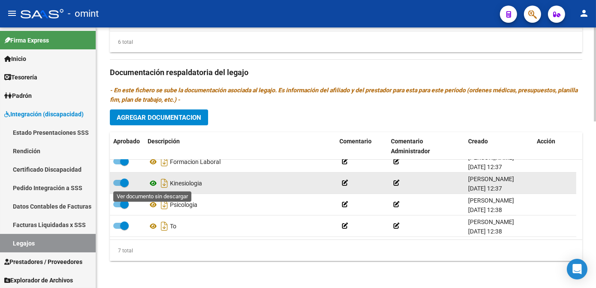
click at [152, 182] on icon at bounding box center [153, 183] width 11 height 10
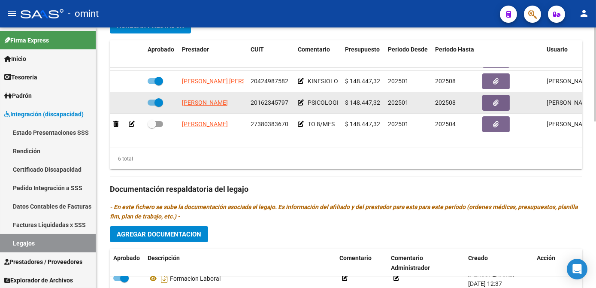
scroll to position [0, 0]
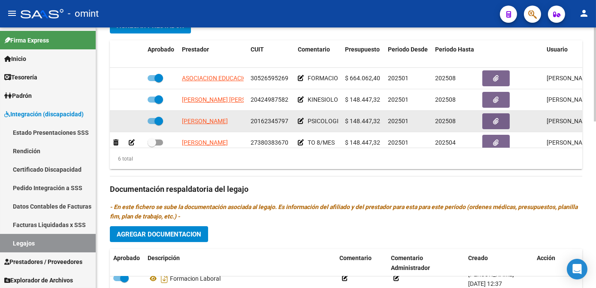
click at [274, 121] on span "20162345797" at bounding box center [269, 120] width 38 height 7
copy span "20162345797"
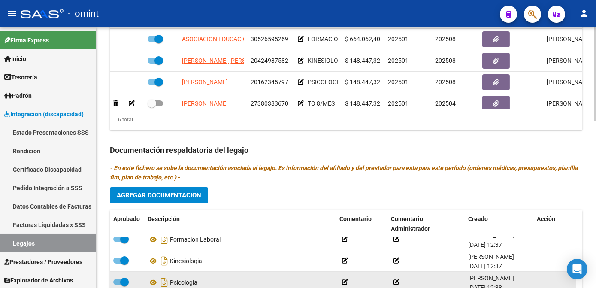
scroll to position [422, 0]
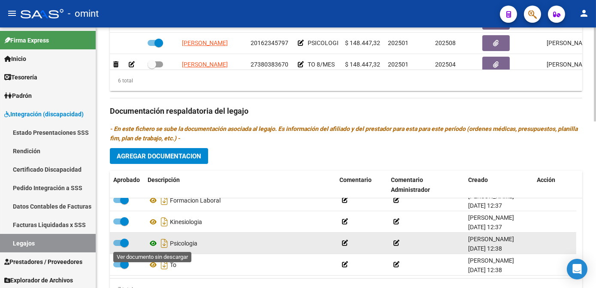
click at [152, 243] on icon at bounding box center [153, 243] width 11 height 10
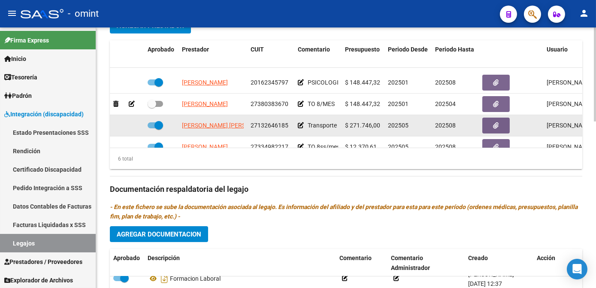
scroll to position [57, 0]
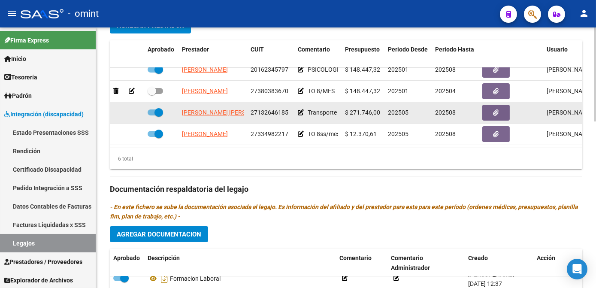
click at [265, 109] on span "27132646185" at bounding box center [269, 112] width 38 height 7
copy span "27132646185"
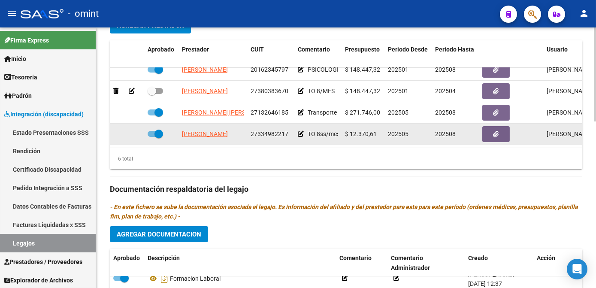
click at [260, 130] on span "27334982217" at bounding box center [269, 133] width 38 height 7
copy span "27334982217"
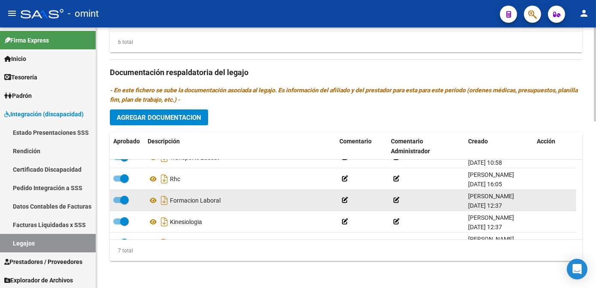
scroll to position [0, 0]
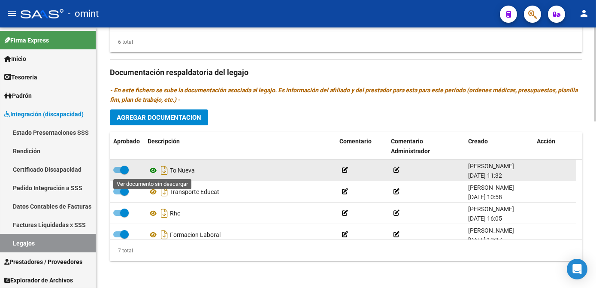
click at [155, 171] on icon at bounding box center [153, 170] width 11 height 10
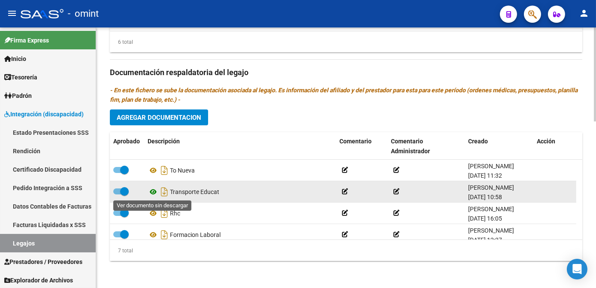
click at [152, 190] on icon at bounding box center [153, 192] width 11 height 10
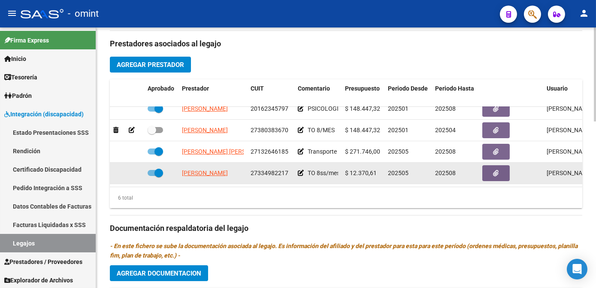
scroll to position [344, 0]
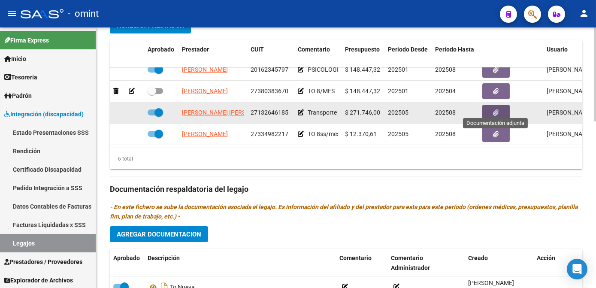
click at [489, 107] on button "button" at bounding box center [495, 113] width 27 height 16
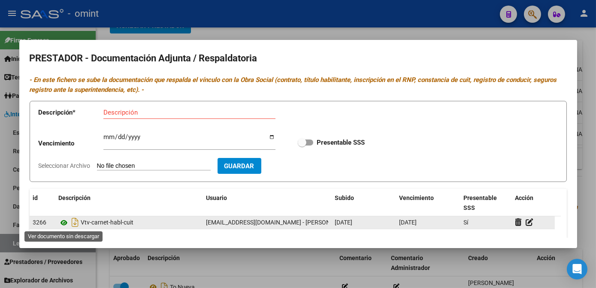
click at [62, 223] on icon at bounding box center [64, 222] width 11 height 10
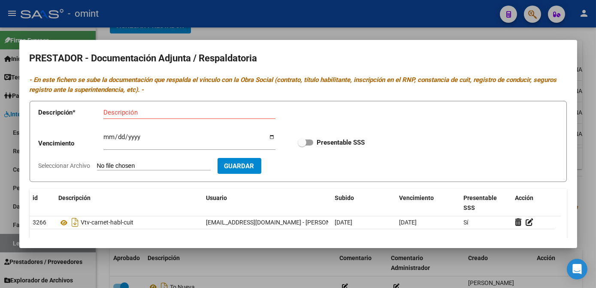
click at [248, 274] on div at bounding box center [298, 144] width 596 height 288
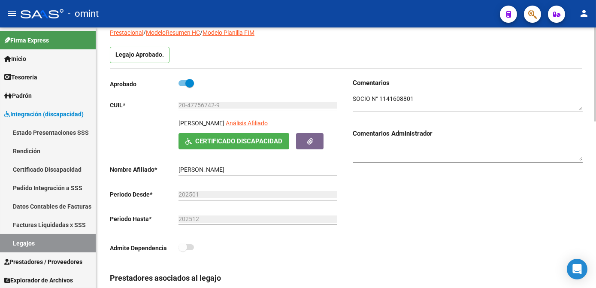
scroll to position [0, 0]
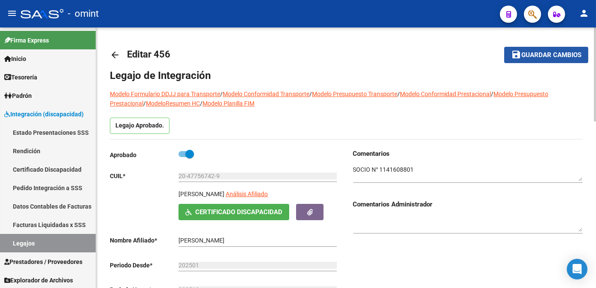
click at [542, 53] on span "Guardar cambios" at bounding box center [551, 55] width 60 height 8
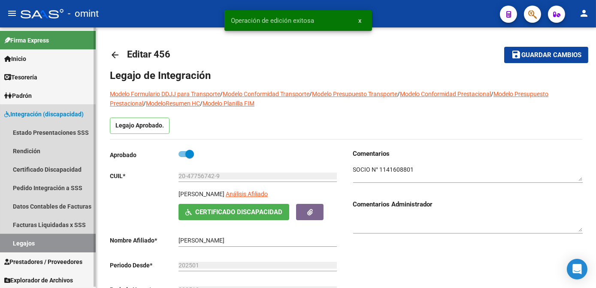
click at [38, 246] on link "Legajos" at bounding box center [48, 243] width 96 height 18
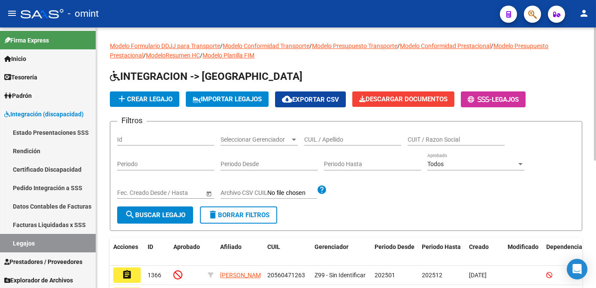
click at [314, 141] on input "CUIL / Apellido" at bounding box center [352, 139] width 97 height 7
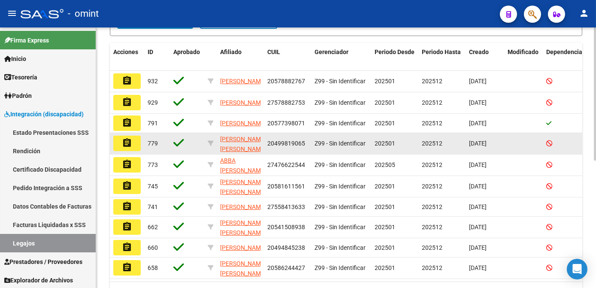
scroll to position [249, 0]
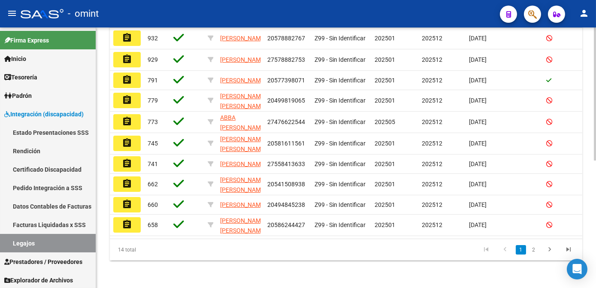
type input "[PERSON_NAME]"
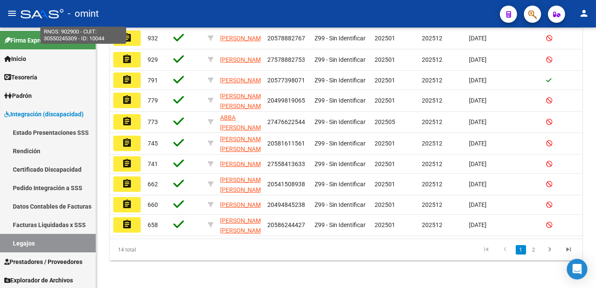
click at [77, 11] on span "- omint" at bounding box center [83, 13] width 31 height 19
type textarea "30550245309"
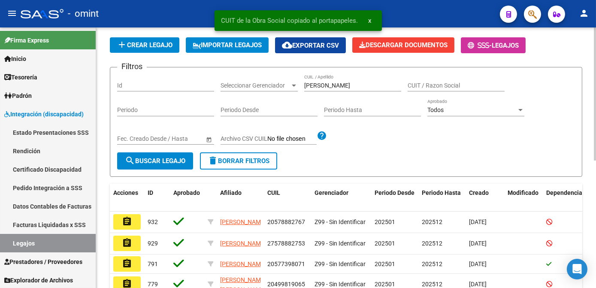
scroll to position [15, 0]
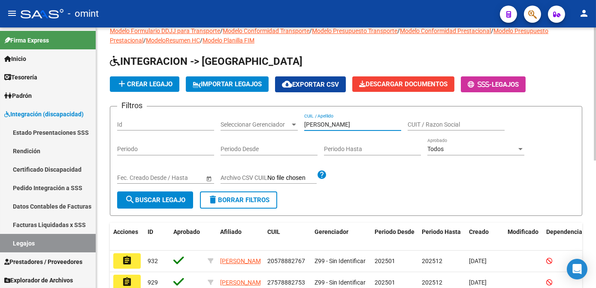
drag, startPoint x: 325, startPoint y: 126, endPoint x: 284, endPoint y: 126, distance: 41.6
click at [284, 126] on div "Filtros Id Seleccionar Gerenciador Seleccionar Gerenciador [PERSON_NAME] CUIL /…" at bounding box center [346, 152] width 458 height 78
paste input "30550245309"
type input "2"
paste input "46955061"
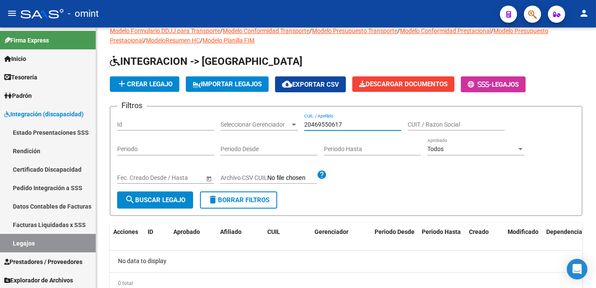
type input "20469550617"
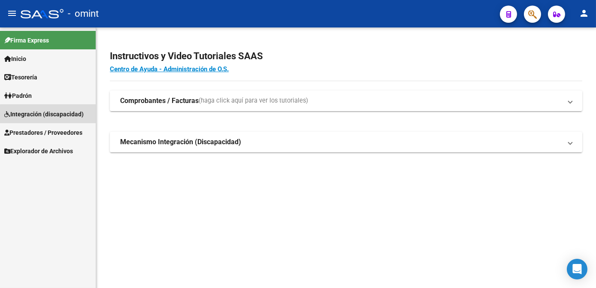
click at [53, 116] on span "Integración (discapacidad)" at bounding box center [43, 113] width 79 height 9
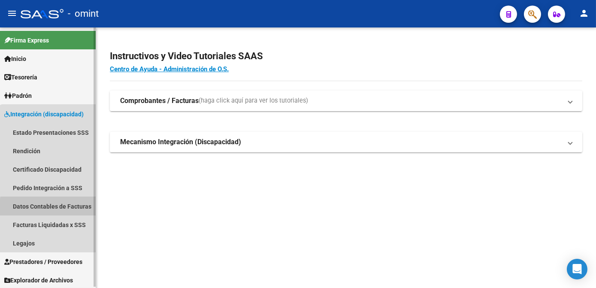
click at [51, 211] on link "Datos Contables de Facturas" at bounding box center [48, 206] width 96 height 18
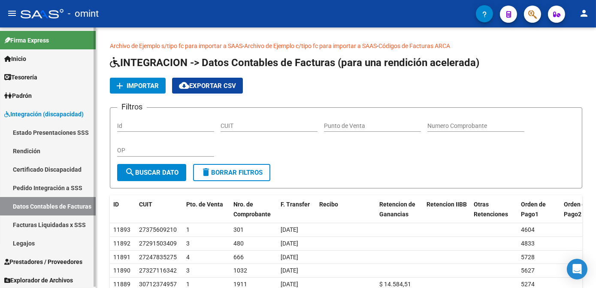
click at [56, 226] on link "Facturas Liquidadas x SSS" at bounding box center [48, 224] width 96 height 18
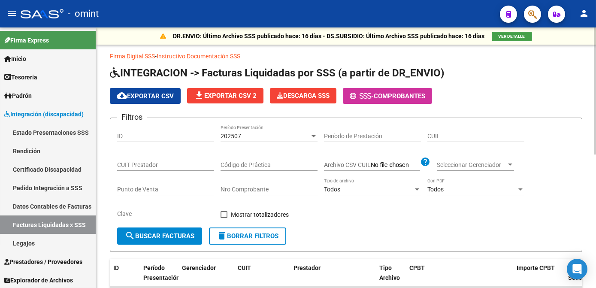
click at [281, 236] on button "delete Borrar Filtros" at bounding box center [247, 235] width 77 height 17
click at [158, 166] on input "CUIT Prestador" at bounding box center [165, 164] width 97 height 7
paste input "27-38038367-0"
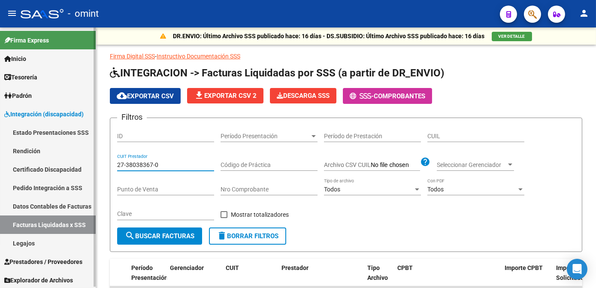
drag, startPoint x: 166, startPoint y: 165, endPoint x: 88, endPoint y: 162, distance: 77.7
click at [88, 162] on mat-sidenav-container "Firma Express Inicio Calendario SSS Instructivos Contacto OS Tesorería Extracto…" at bounding box center [298, 157] width 596 height 260
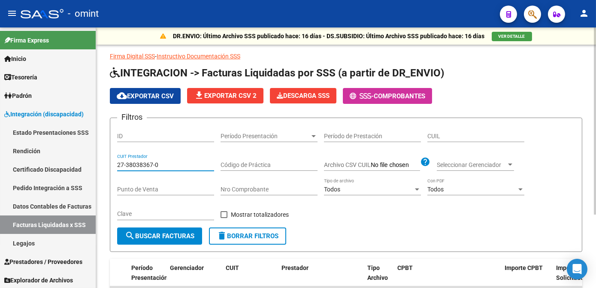
paste input "13264618-5"
click at [155, 241] on button "search Buscar Facturas" at bounding box center [159, 235] width 85 height 17
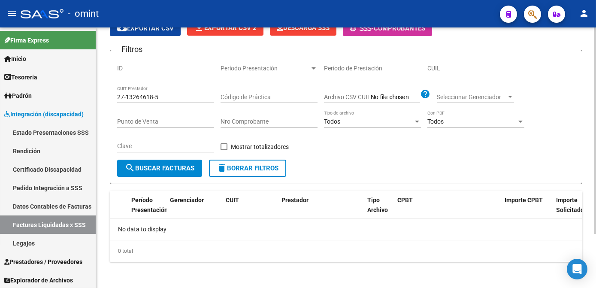
click at [177, 171] on button "search Buscar Facturas" at bounding box center [159, 168] width 85 height 17
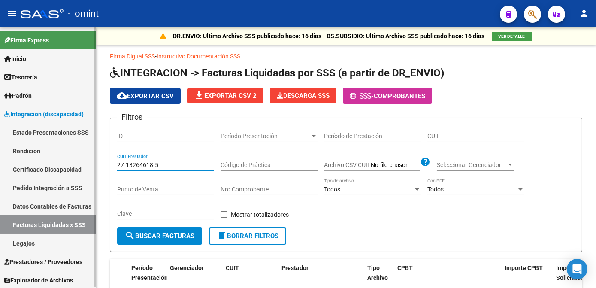
drag, startPoint x: 71, startPoint y: 157, endPoint x: 59, endPoint y: 155, distance: 11.8
click at [59, 155] on mat-sidenav-container "Firma Express Inicio Calendario SSS Instructivos Contacto OS Tesorería Extracto…" at bounding box center [298, 157] width 596 height 260
paste input "38038367-0"
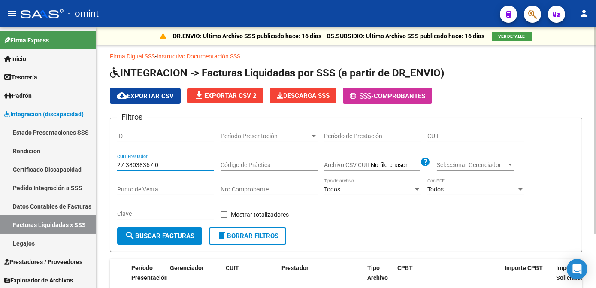
click at [147, 235] on span "search Buscar Facturas" at bounding box center [159, 236] width 69 height 8
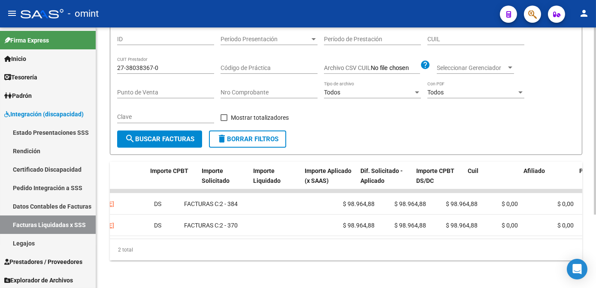
scroll to position [0, 54]
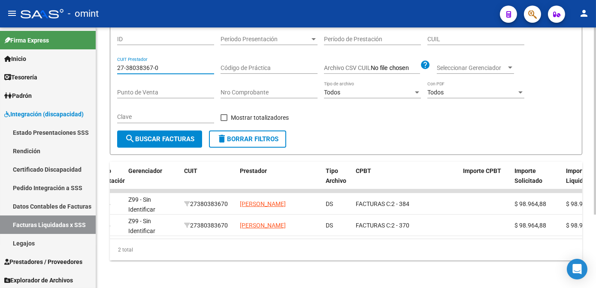
drag, startPoint x: 164, startPoint y: 64, endPoint x: 115, endPoint y: 60, distance: 48.6
click at [115, 60] on form "Filtros ID Período Presentación Período Presentación Período de Prestación CUIL…" at bounding box center [346, 88] width 472 height 134
paste input "30-52659526-9"
paste input
click at [145, 118] on div "Clave" at bounding box center [165, 118] width 97 height 24
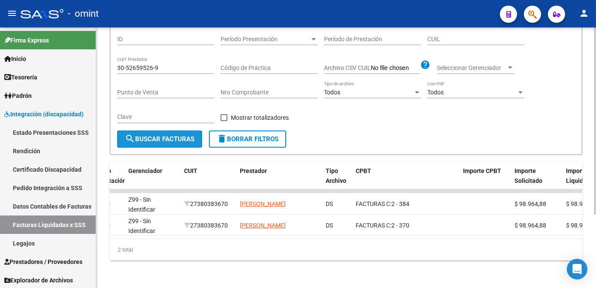
click at [140, 135] on span "search Buscar Facturas" at bounding box center [159, 139] width 69 height 8
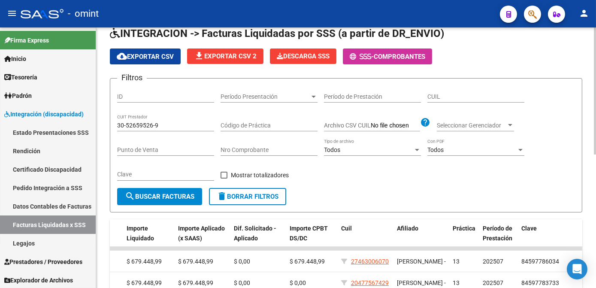
scroll to position [0, 0]
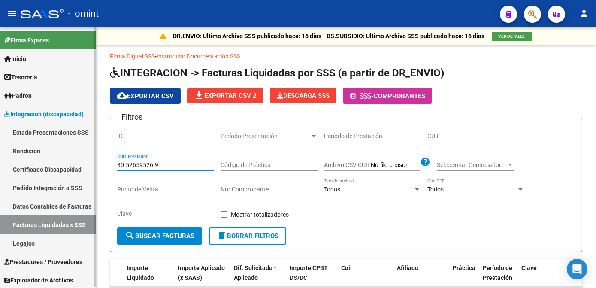
drag, startPoint x: 161, startPoint y: 164, endPoint x: 87, endPoint y: 162, distance: 74.2
click at [87, 162] on mat-sidenav-container "Firma Express Inicio Calendario SSS Instructivos Contacto OS Tesorería Extracto…" at bounding box center [298, 157] width 596 height 260
paste input "20-42498758-2"
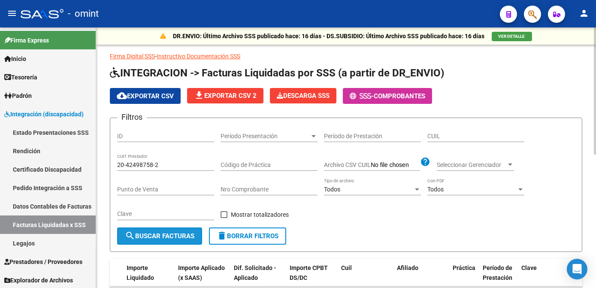
click at [159, 237] on span "search Buscar Facturas" at bounding box center [159, 236] width 69 height 8
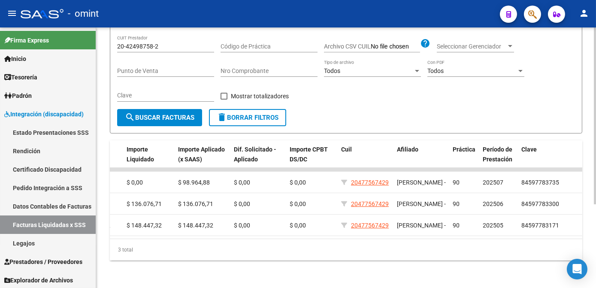
scroll to position [84, 0]
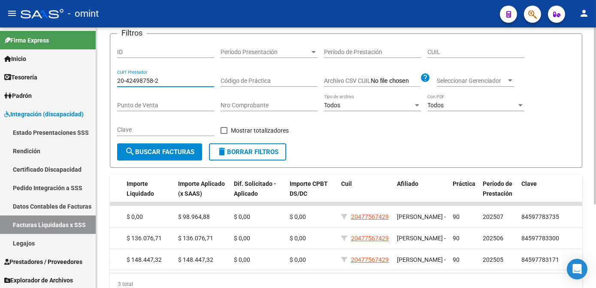
drag, startPoint x: 124, startPoint y: 78, endPoint x: 98, endPoint y: 76, distance: 26.6
click at [98, 76] on div "DR.ENVIO: Último Archivo SSS publicado hace: 16 días - DS.SUBSIDIO: Último Arch…" at bounding box center [346, 132] width 500 height 379
paste input "16234579-7"
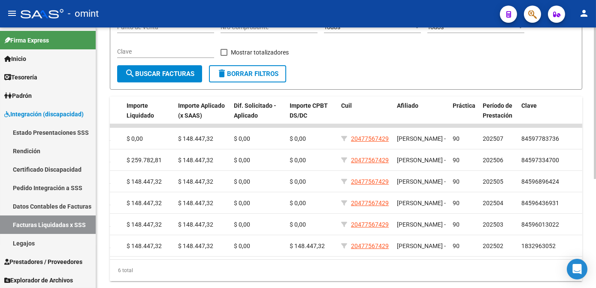
scroll to position [45, 0]
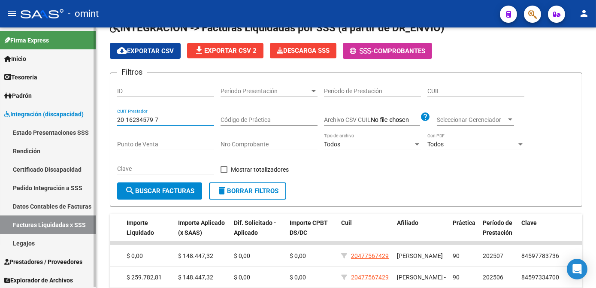
drag, startPoint x: 164, startPoint y: 117, endPoint x: 87, endPoint y: 115, distance: 76.8
click at [87, 115] on mat-sidenav-container "Firma Express Inicio Calendario SSS Instructivos Contacto OS Tesorería Extracto…" at bounding box center [298, 157] width 596 height 260
paste input "7-13264618-5"
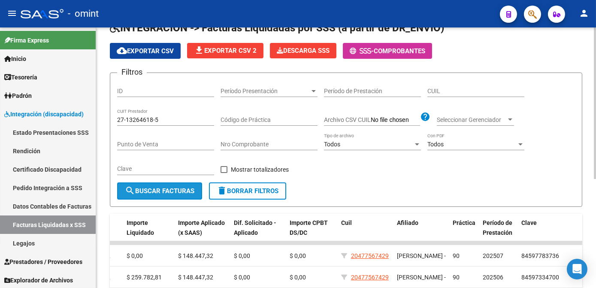
click at [178, 187] on span "search Buscar Facturas" at bounding box center [159, 191] width 69 height 8
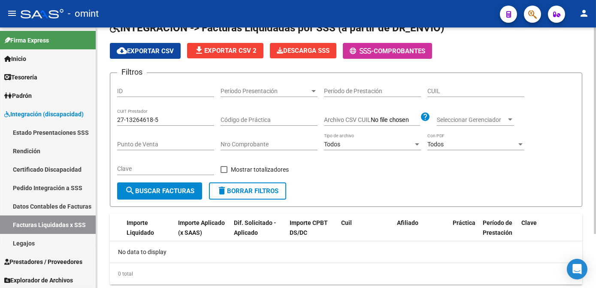
scroll to position [0, 0]
drag, startPoint x: 161, startPoint y: 120, endPoint x: 103, endPoint y: 113, distance: 57.9
click at [103, 113] on div "DR.ENVIO: Último Archivo SSS publicado hace: 16 días - DS.SUBSIDIO: Último Arch…" at bounding box center [346, 146] width 500 height 329
paste input "33498221-7"
type input "27-33498221-7"
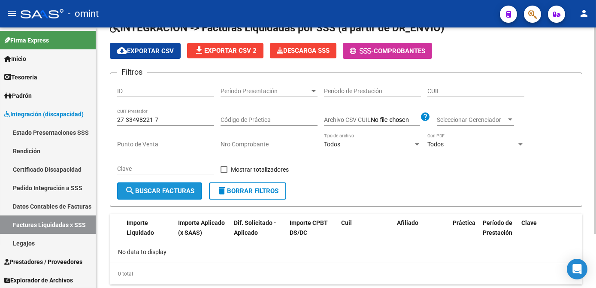
click at [148, 186] on button "search Buscar Facturas" at bounding box center [159, 190] width 85 height 17
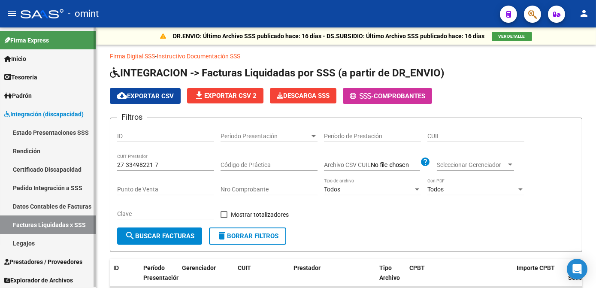
click at [60, 221] on link "Facturas Liquidadas x SSS" at bounding box center [48, 224] width 96 height 18
